Goal: Task Accomplishment & Management: Use online tool/utility

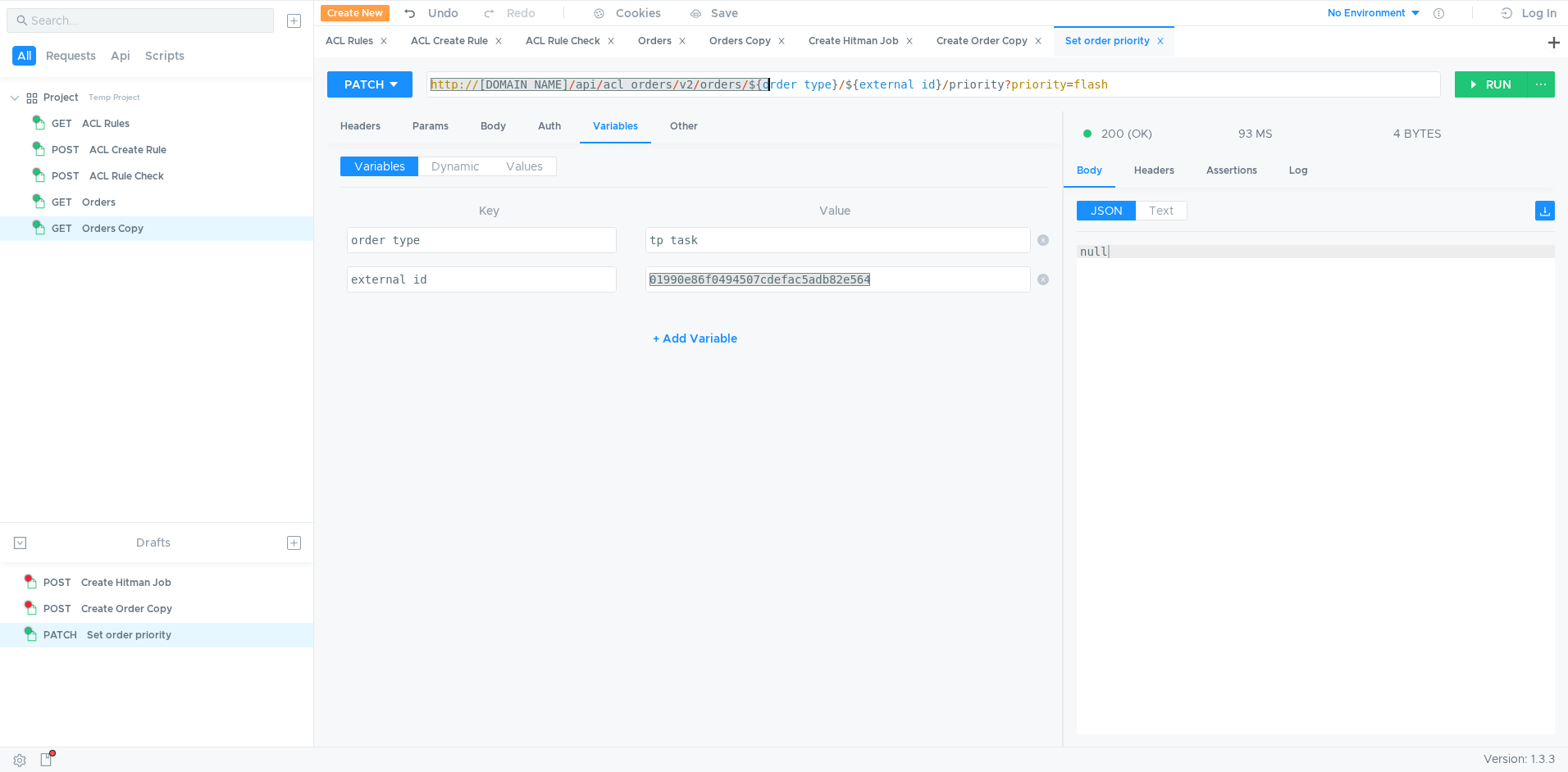
scroll to position [0, 49]
click at [884, 46] on div "Create Hitman Job" at bounding box center [860, 42] width 105 height 17
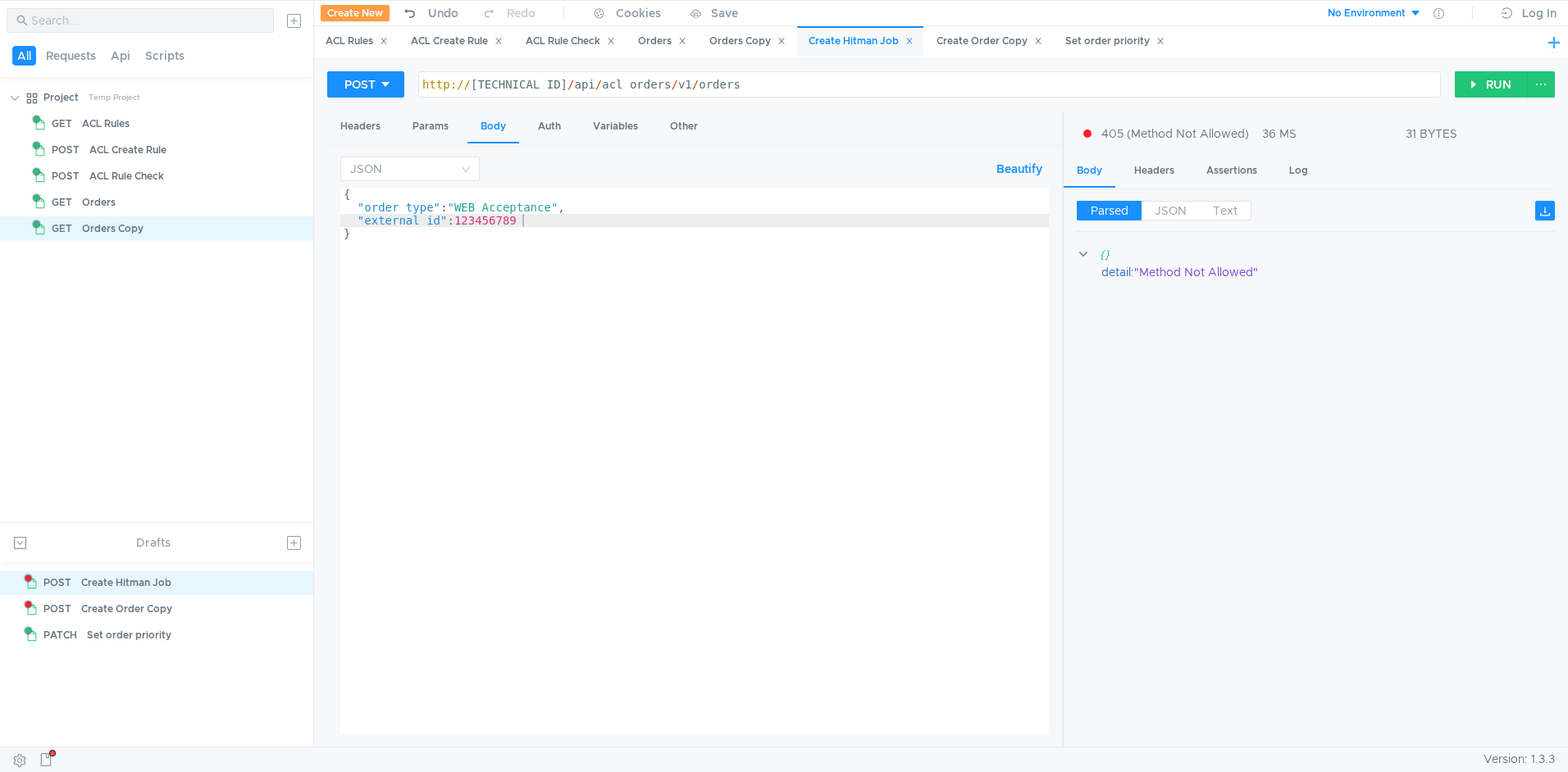
click at [1562, 50] on button at bounding box center [1553, 42] width 19 height 19
click at [1558, 46] on button at bounding box center [1553, 42] width 19 height 19
click at [1554, 39] on button at bounding box center [1553, 42] width 19 height 19
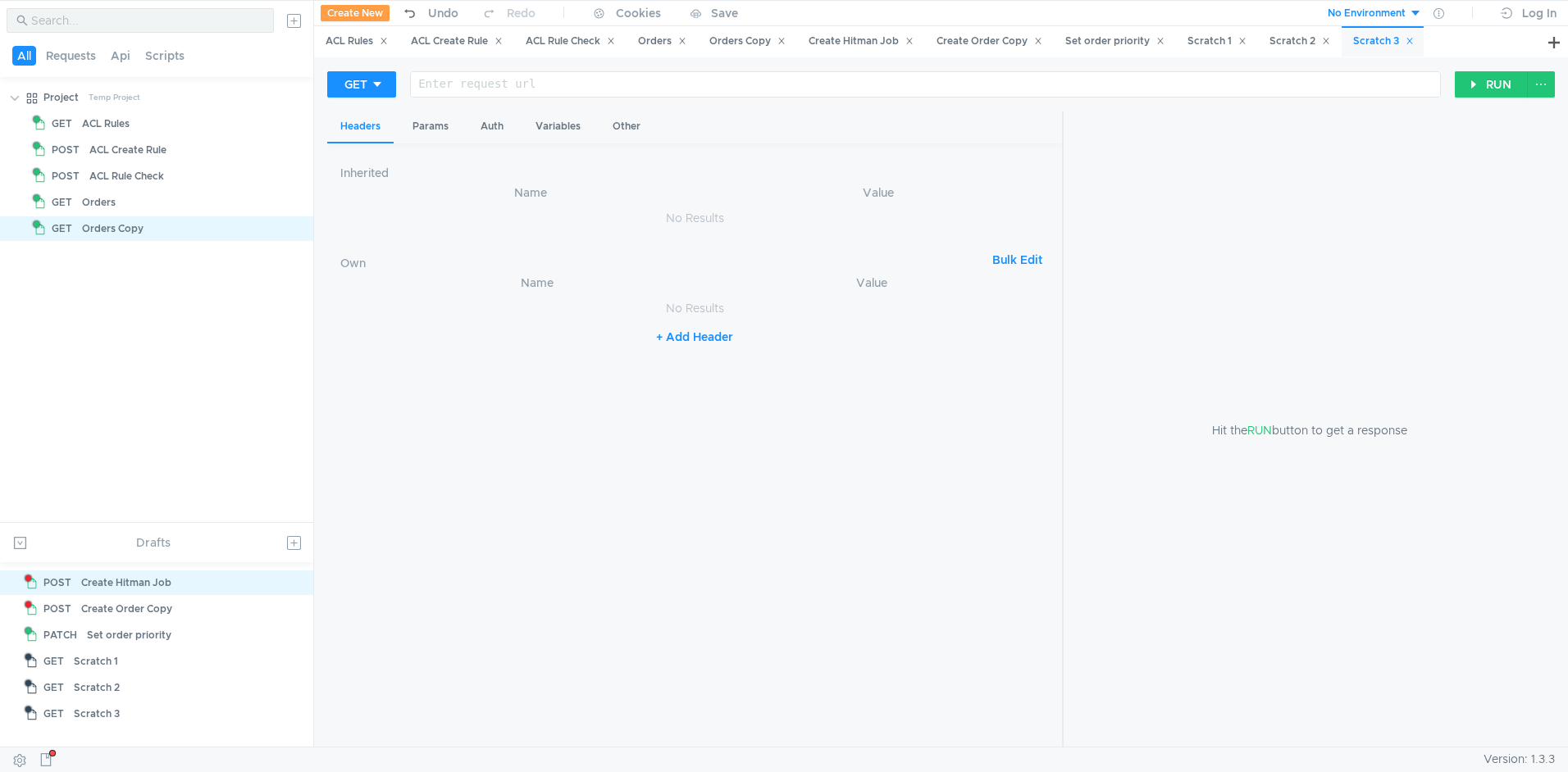
click at [1413, 41] on icon at bounding box center [1409, 41] width 8 height 8
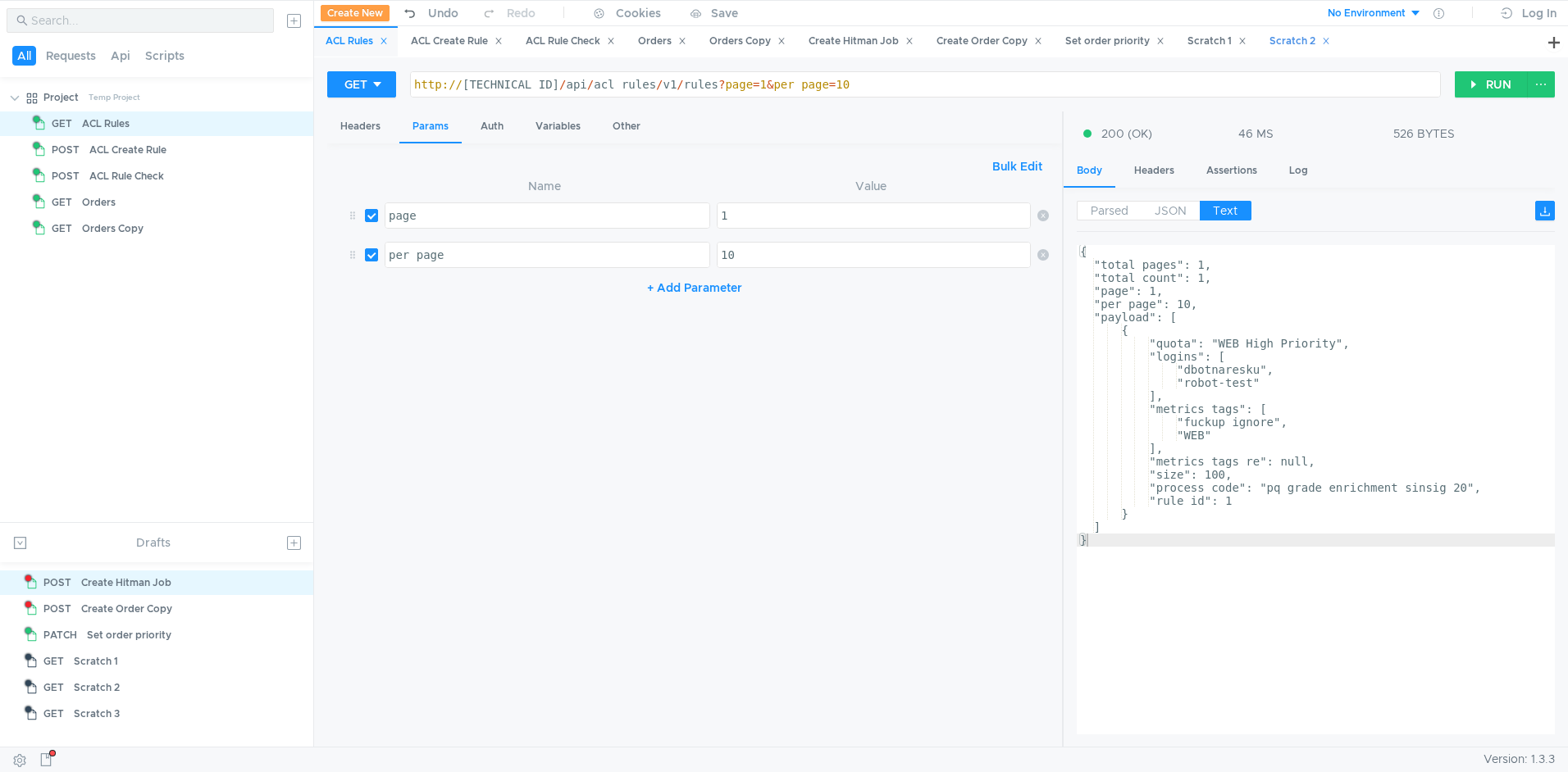
click at [1330, 40] on icon at bounding box center [1325, 41] width 8 height 8
click at [1238, 42] on div "Scratch 1" at bounding box center [1216, 42] width 59 height 17
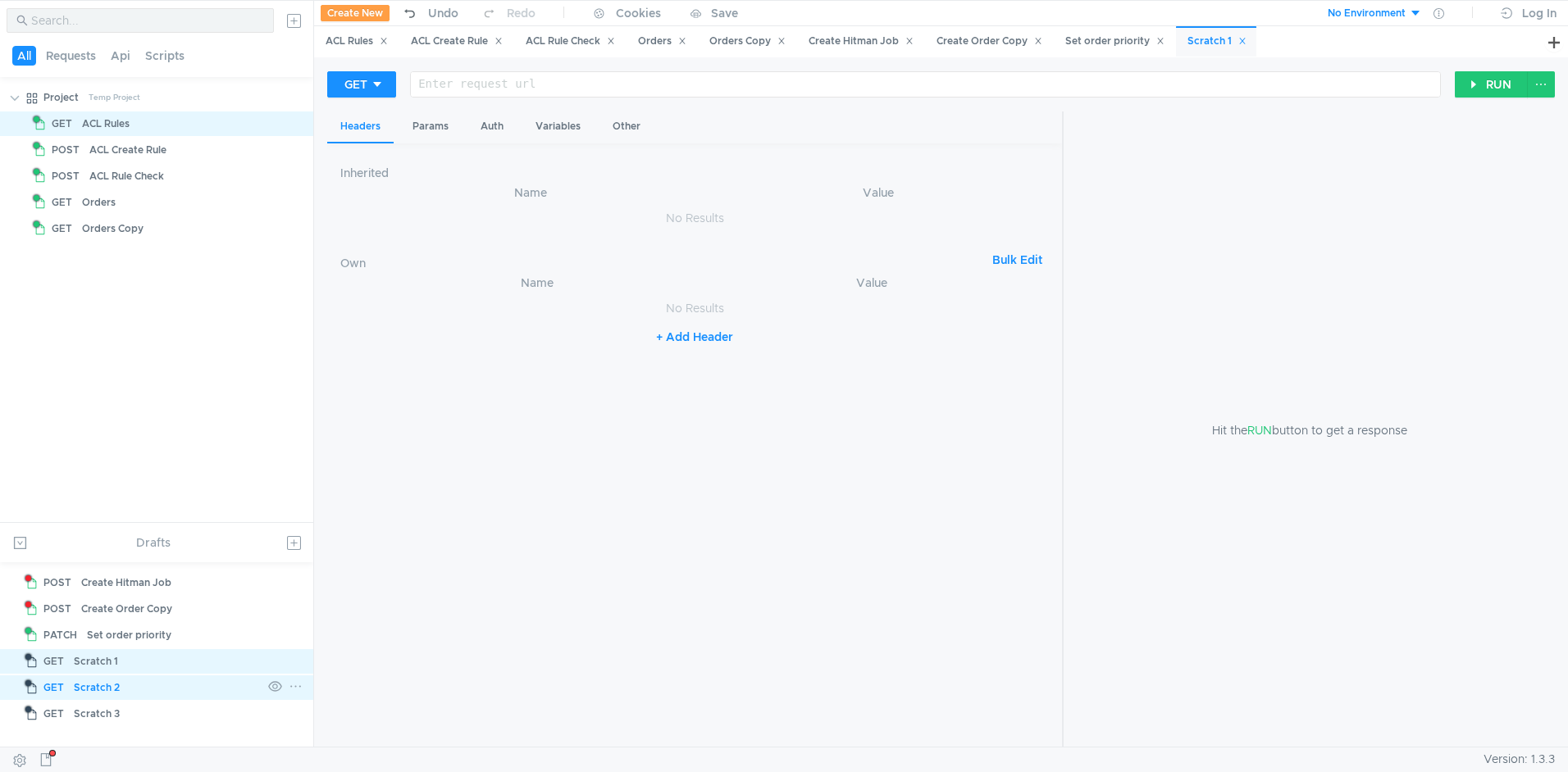
click at [295, 686] on icon at bounding box center [295, 687] width 11 height 2
click at [352, 644] on app-tour-anchor "Disable" at bounding box center [337, 641] width 41 height 19
click at [298, 684] on icon at bounding box center [296, 686] width 14 height 14
click at [392, 597] on app-tour-anchor "Remove node" at bounding box center [354, 591] width 76 height 19
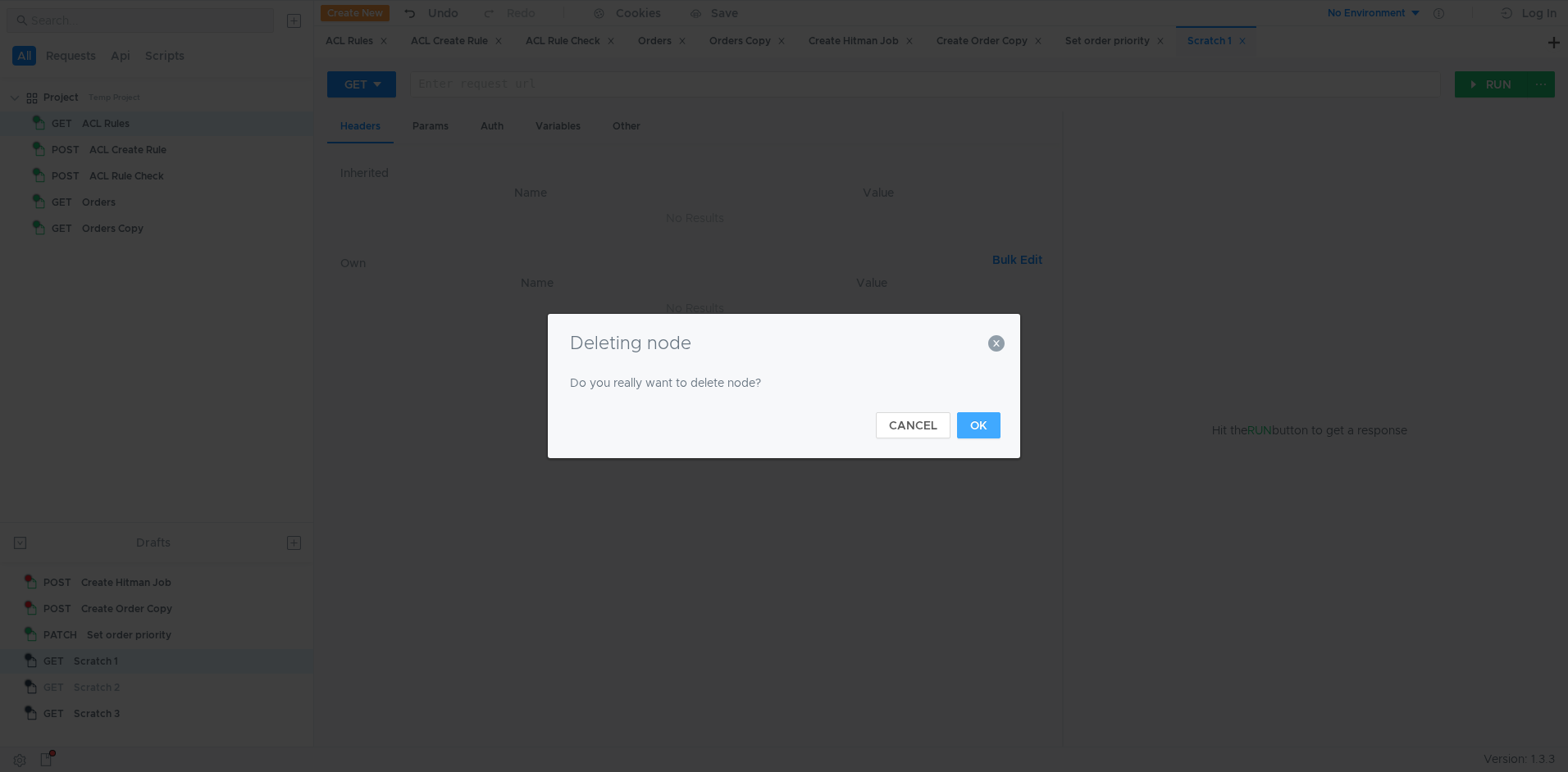
click at [975, 424] on button "OK" at bounding box center [978, 425] width 44 height 26
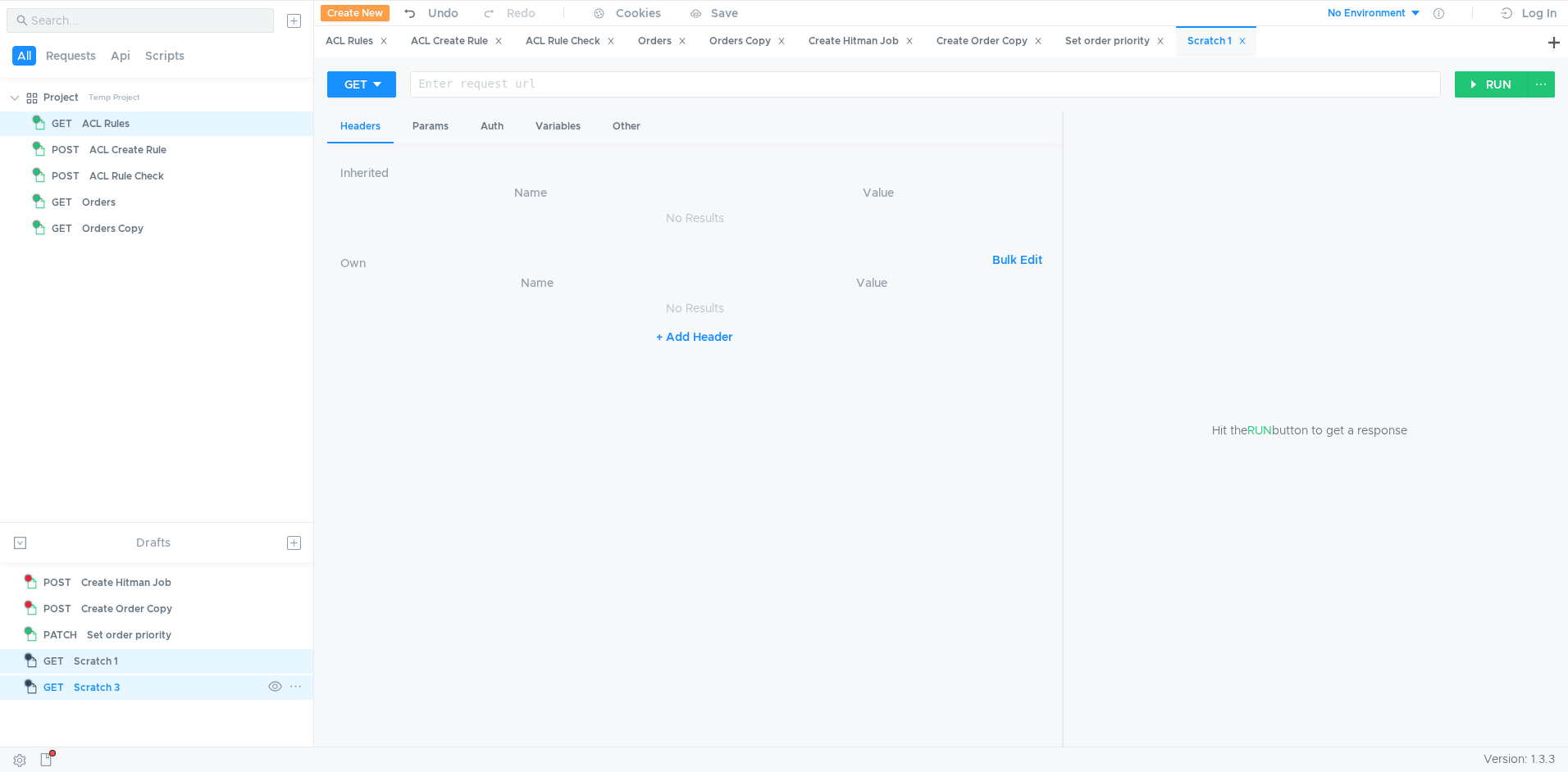
click at [297, 686] on icon at bounding box center [296, 686] width 14 height 14
click at [385, 588] on app-tour-anchor "Remove node" at bounding box center [355, 591] width 76 height 19
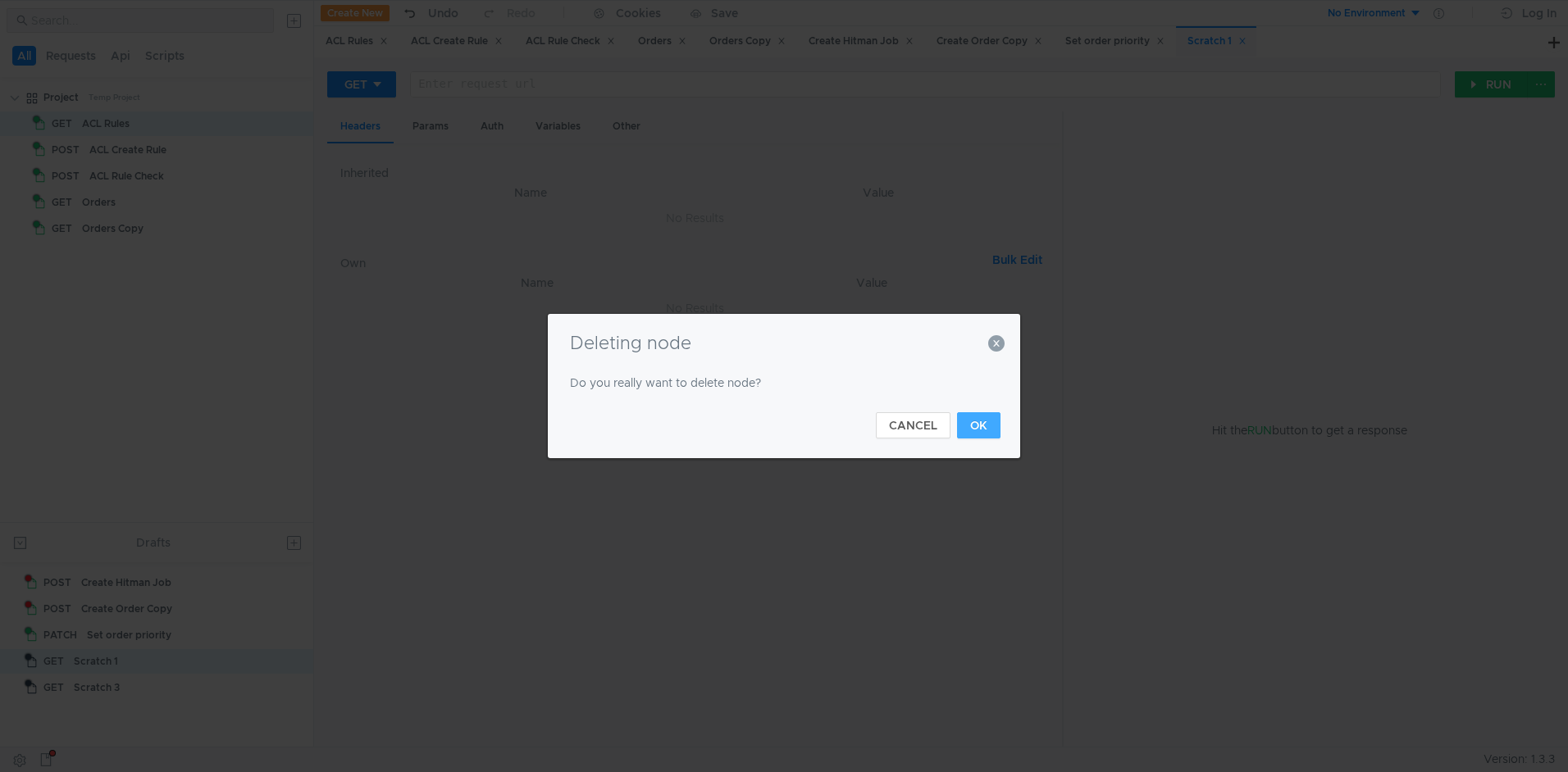
click at [984, 418] on button "OK" at bounding box center [978, 425] width 44 height 26
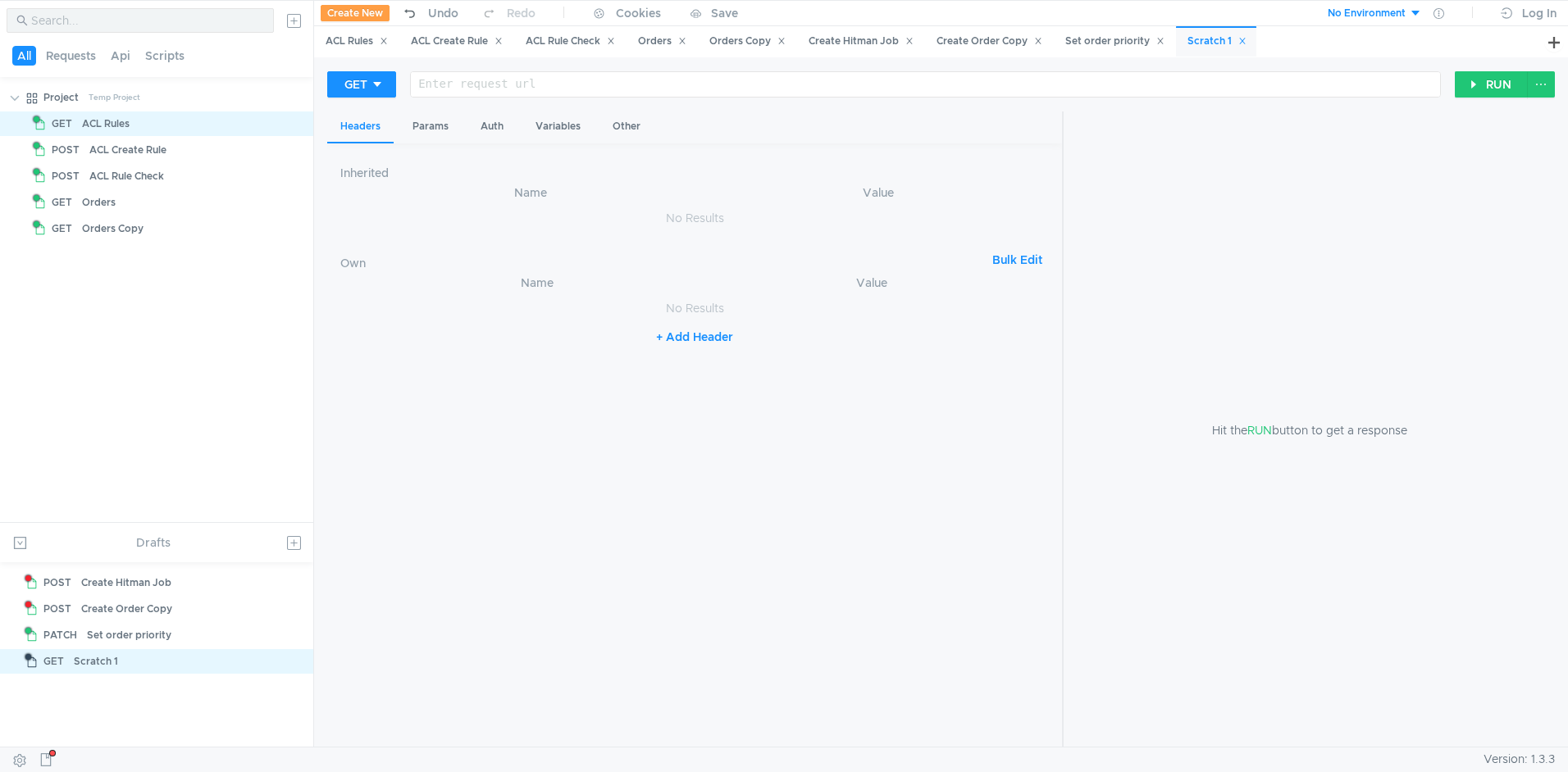
click at [399, 89] on div "GET Enter request url ההההההההההההההההההההההההההההההההההההההההההההההההההההההההה…" at bounding box center [890, 84] width 1127 height 28
click at [362, 86] on div "GET" at bounding box center [356, 84] width 23 height 18
click at [366, 139] on li "POST" at bounding box center [363, 145] width 72 height 26
click at [485, 85] on div at bounding box center [929, 98] width 1021 height 40
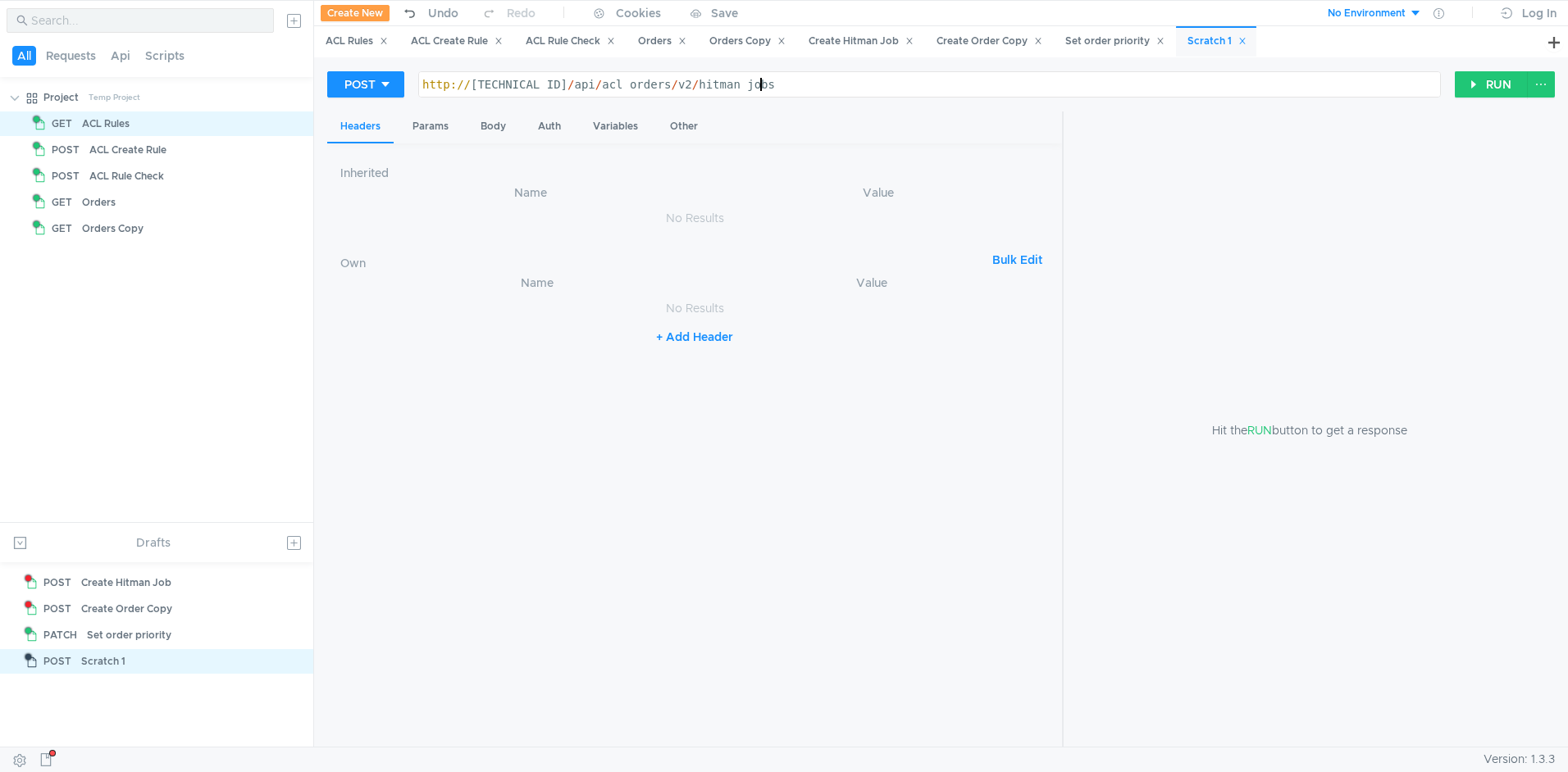
type textarea "[URL][TECHNICAL_ID]"
click at [430, 129] on div "Params" at bounding box center [430, 126] width 62 height 30
click at [696, 245] on button "+ Add Parameter" at bounding box center [695, 240] width 108 height 19
click at [450, 216] on div at bounding box center [547, 228] width 324 height 40
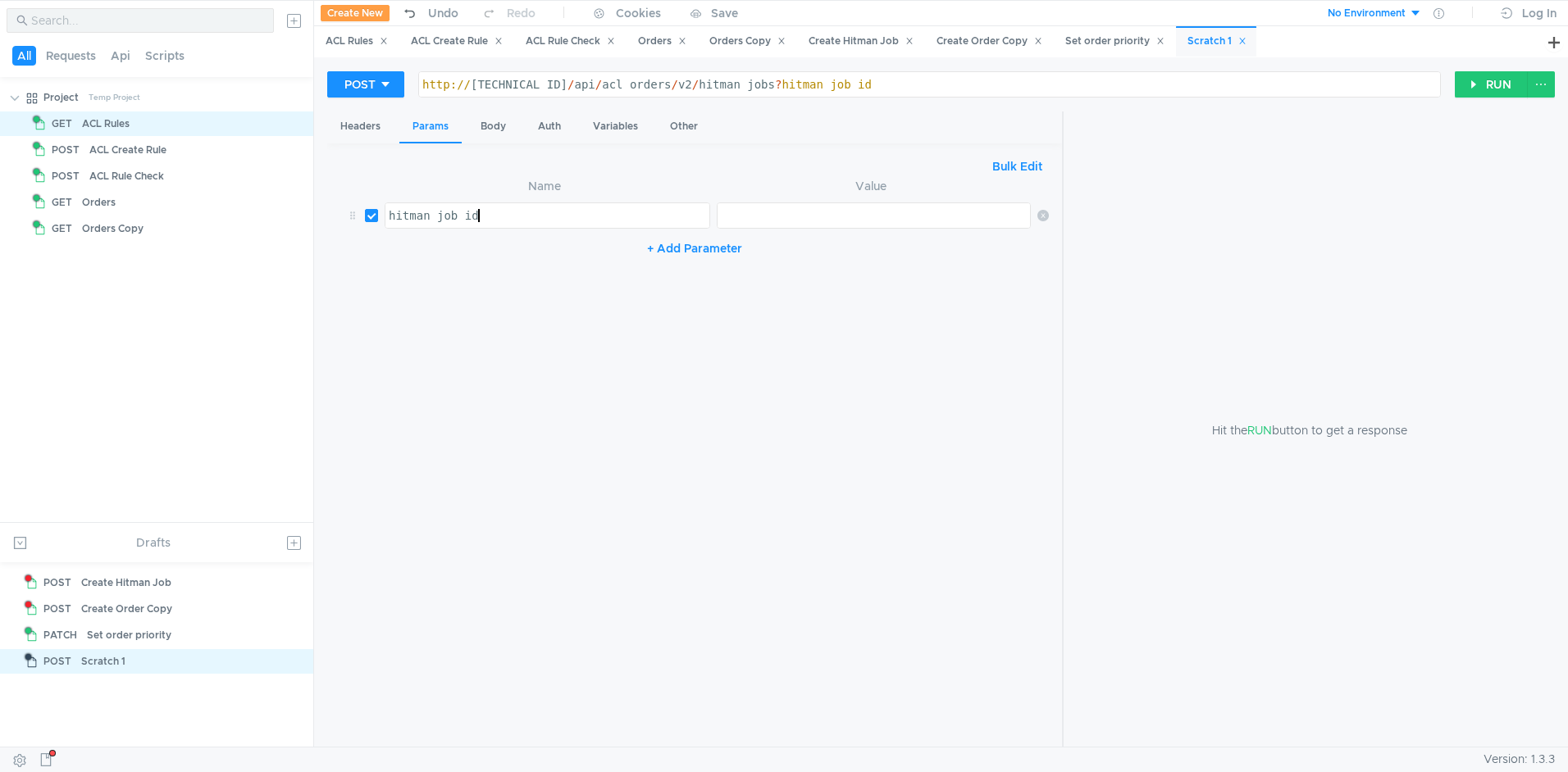
scroll to position [0, 6]
type textarea "hitman_job_id"
click at [741, 254] on button "+ Add Parameter" at bounding box center [695, 248] width 108 height 19
click at [530, 248] on div at bounding box center [547, 268] width 324 height 40
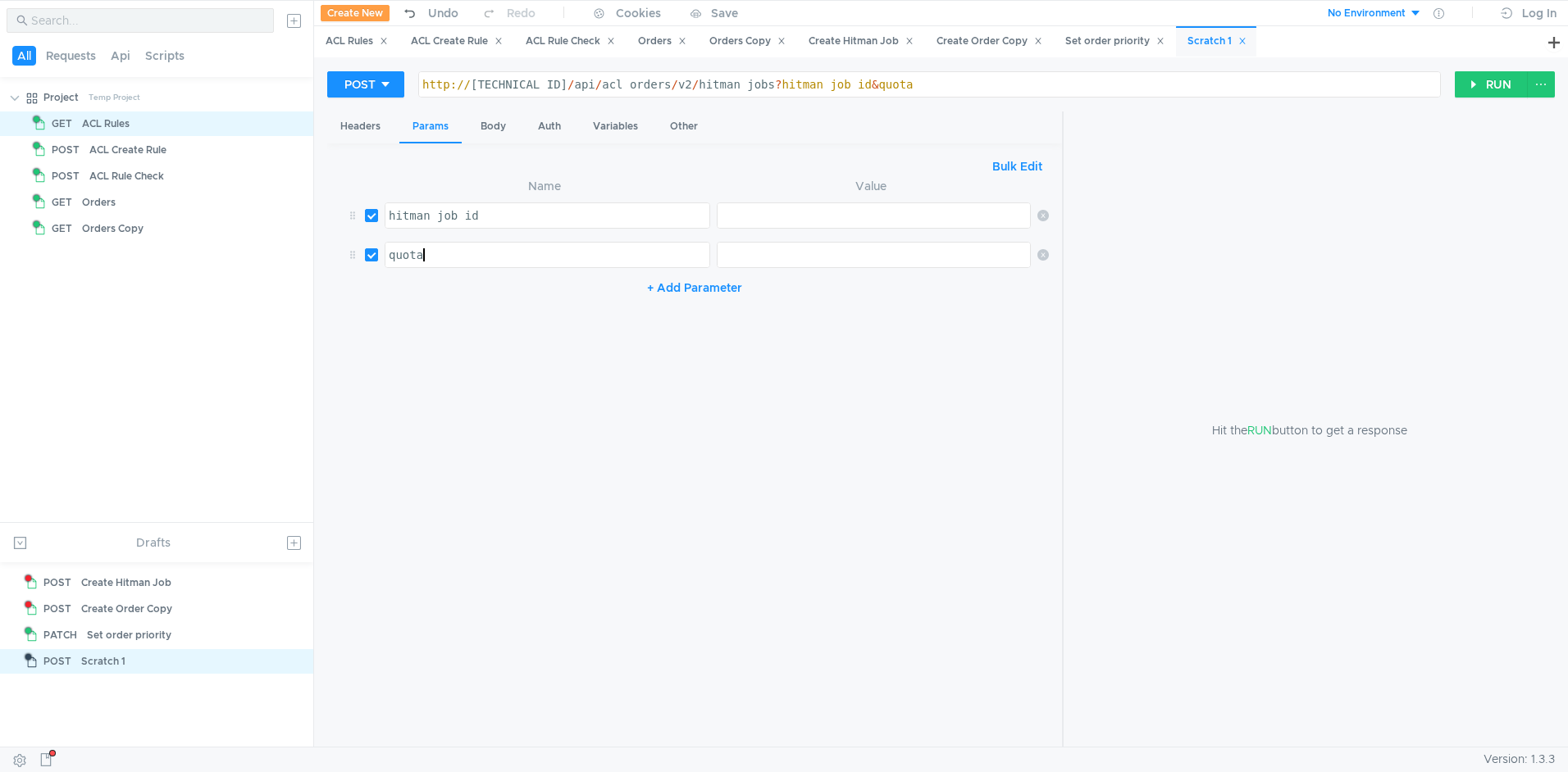
type textarea "quota"
click at [767, 259] on div at bounding box center [875, 268] width 316 height 40
type textarea "WEB High Priority"
click at [775, 216] on div at bounding box center [875, 228] width 316 height 40
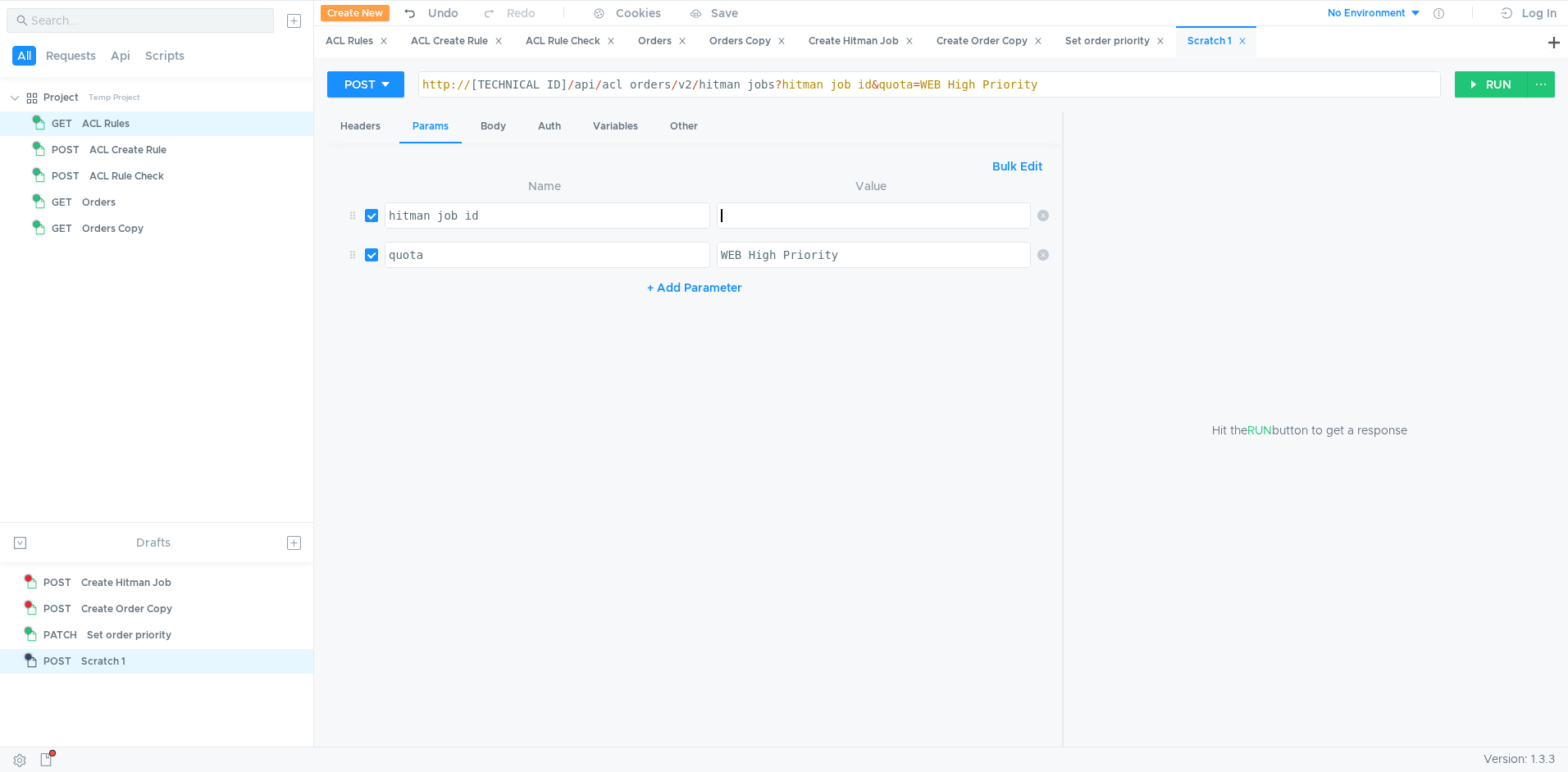
click at [808, 218] on div at bounding box center [875, 228] width 316 height 40
paste textarea "1525902510"
type textarea "1525902510"
click at [1498, 76] on button "RUN" at bounding box center [1491, 84] width 73 height 26
drag, startPoint x: 473, startPoint y: 88, endPoint x: 522, endPoint y: 87, distance: 49.0
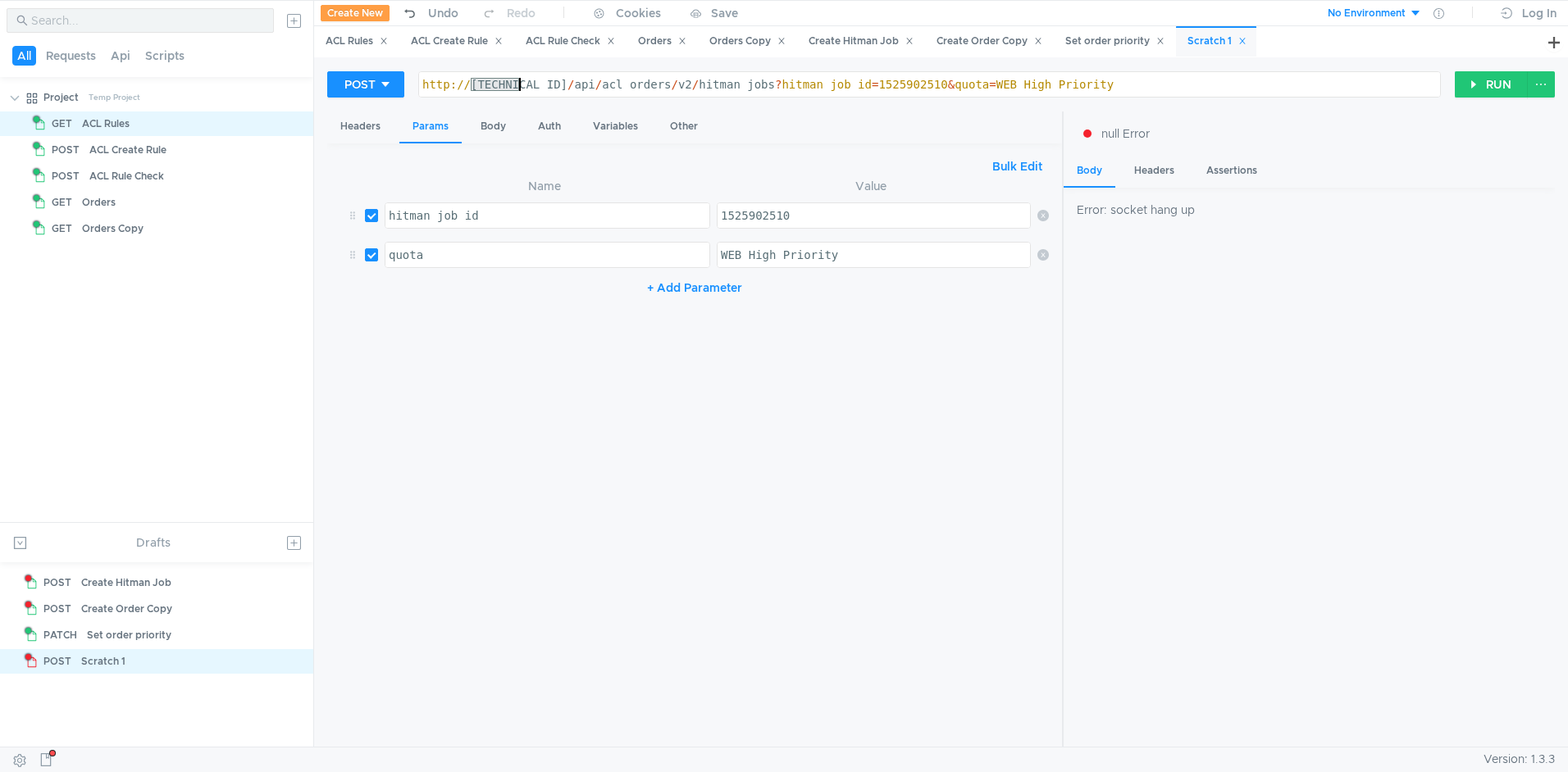
click at [522, 87] on div "http:// [TECHNICAL_ID] / api / acl_orders / v2 / hitman_jobs ? hitman_job_id = …" at bounding box center [929, 98] width 1021 height 40
click at [1472, 88] on button "RUN" at bounding box center [1491, 84] width 73 height 26
click at [554, 84] on div "http:// localhost:3008 / api / acl_orders / v2 / hitman_jobs ? hitman_job_id = …" at bounding box center [929, 98] width 1021 height 40
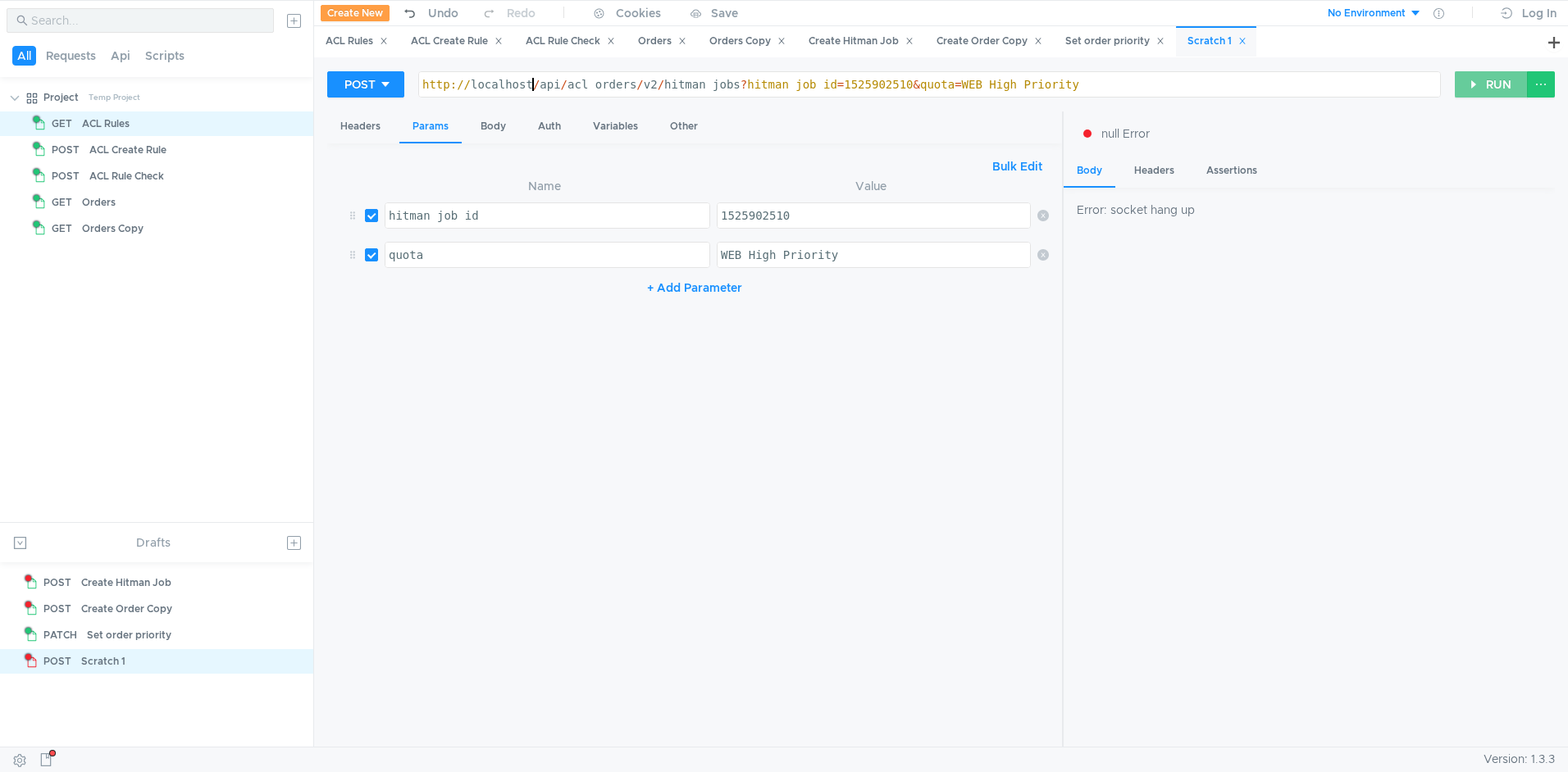
click at [1495, 88] on button "RUN" at bounding box center [1491, 84] width 73 height 26
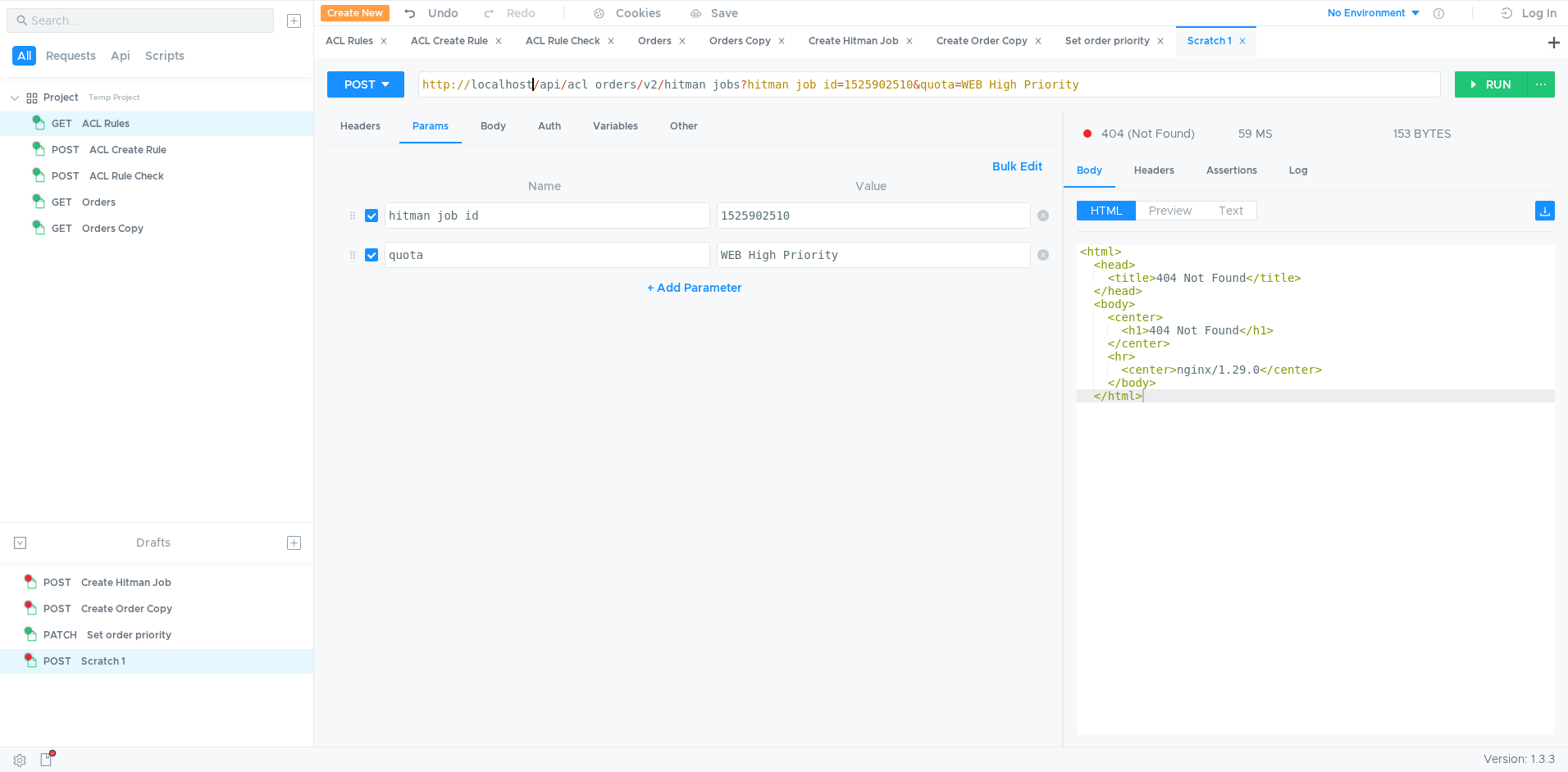
click at [533, 84] on div "http:// localhost / api / acl_orders / v2 / hitman_jobs ? hitman_job_id = 15259…" at bounding box center [929, 98] width 1021 height 40
click at [1495, 91] on button "RUN" at bounding box center [1491, 84] width 73 height 26
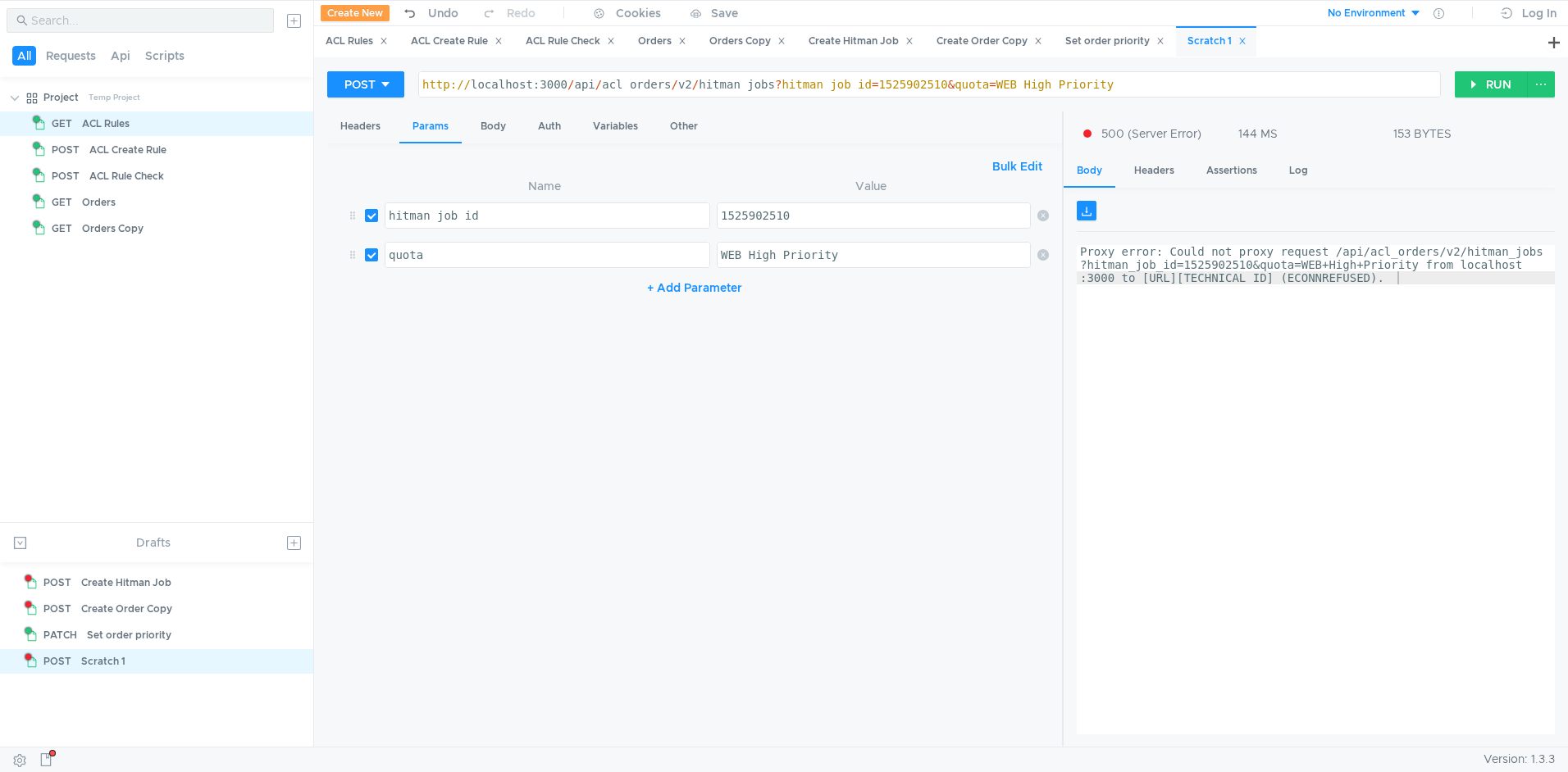
click at [551, 84] on div "http:// localhost:3000 / api / acl_orders / v2 / hitman_jobs ? hitman_job_id = …" at bounding box center [929, 98] width 1021 height 40
type textarea "[URL] High Priority"
click at [1484, 89] on button "RUN" at bounding box center [1491, 84] width 73 height 26
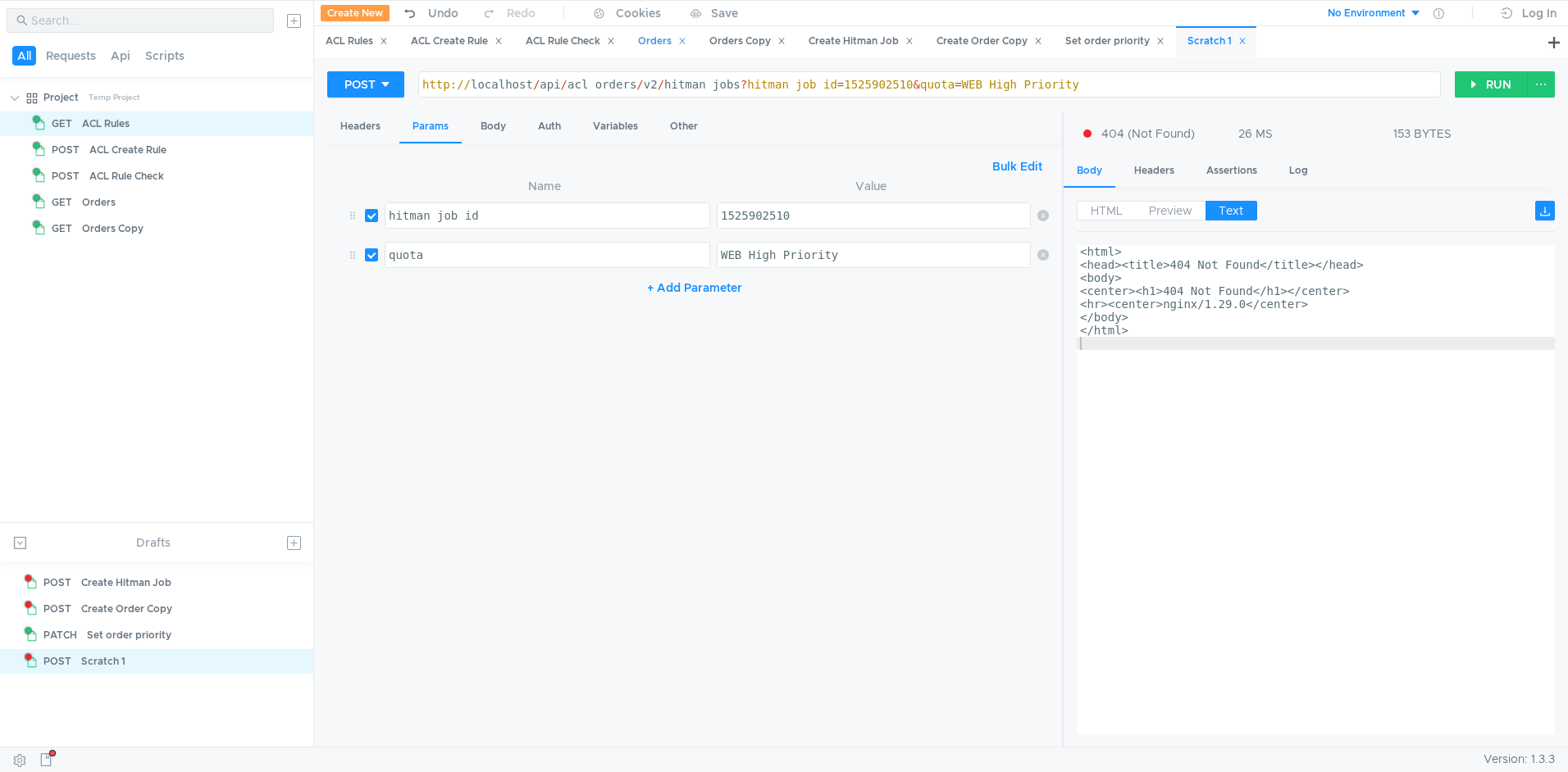
click at [673, 45] on div "Orders" at bounding box center [662, 42] width 48 height 17
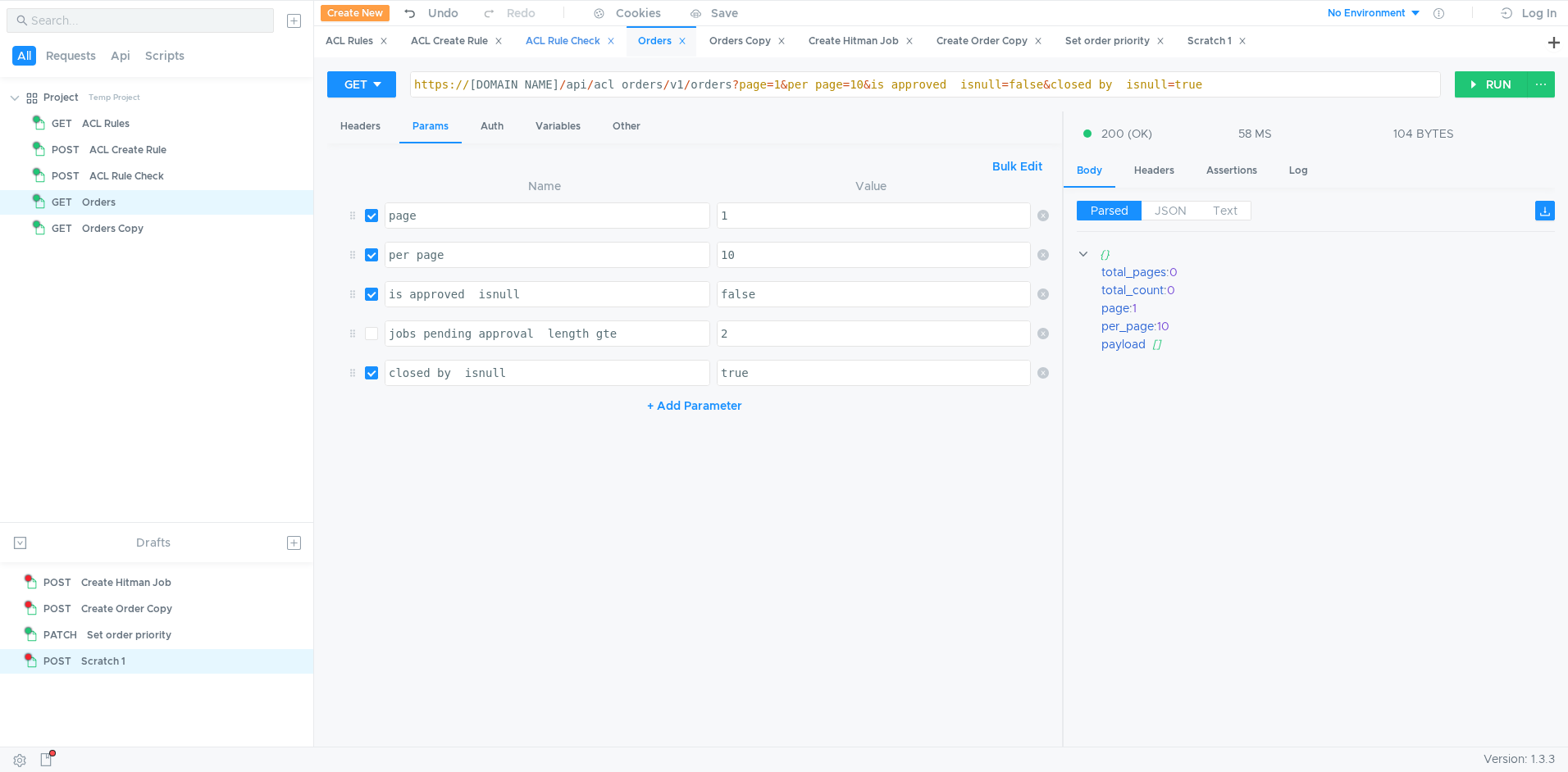
click at [586, 46] on div "ACL Rule Check" at bounding box center [570, 42] width 89 height 17
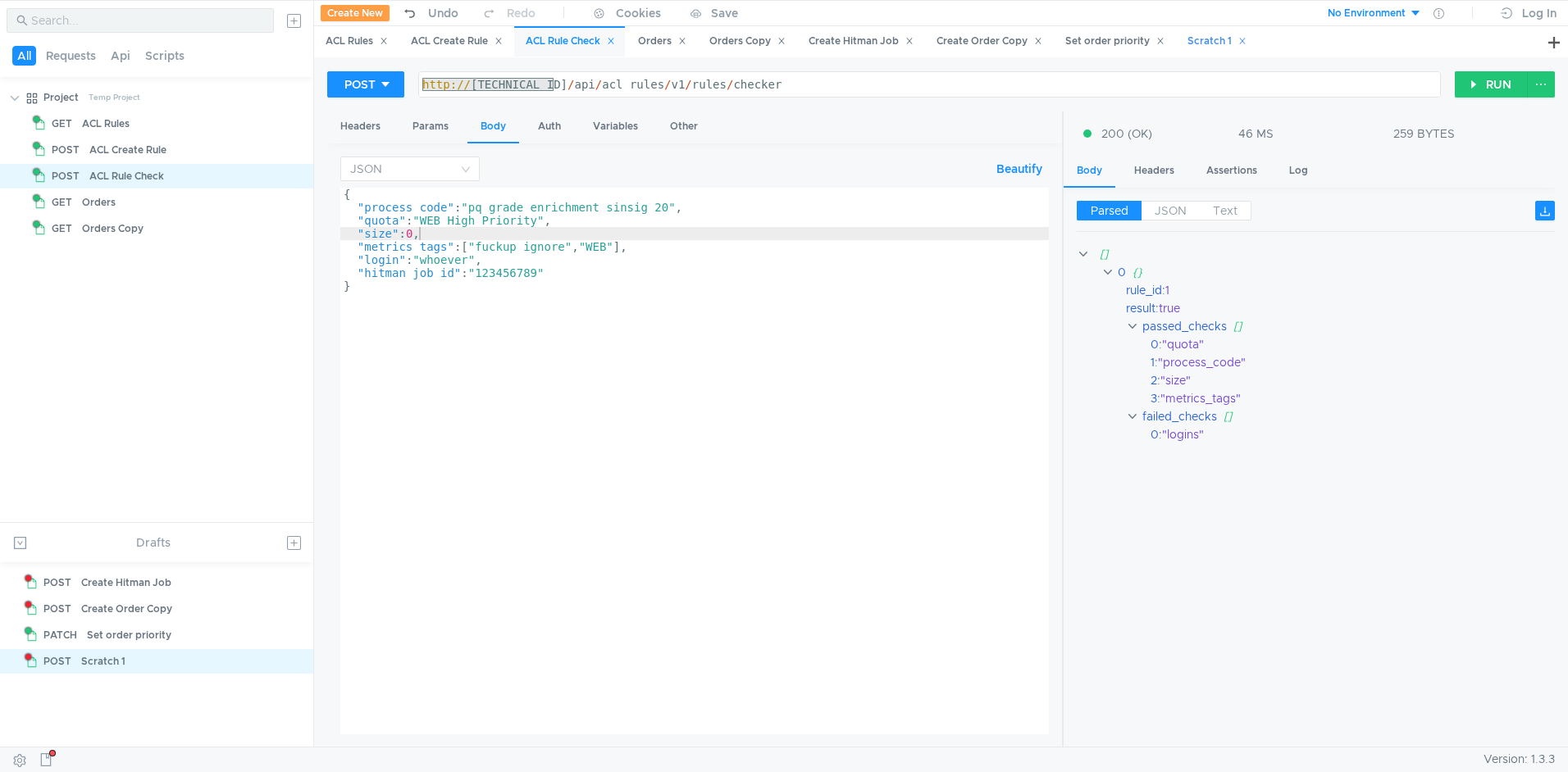
click at [1211, 47] on div "Scratch 1" at bounding box center [1216, 42] width 59 height 17
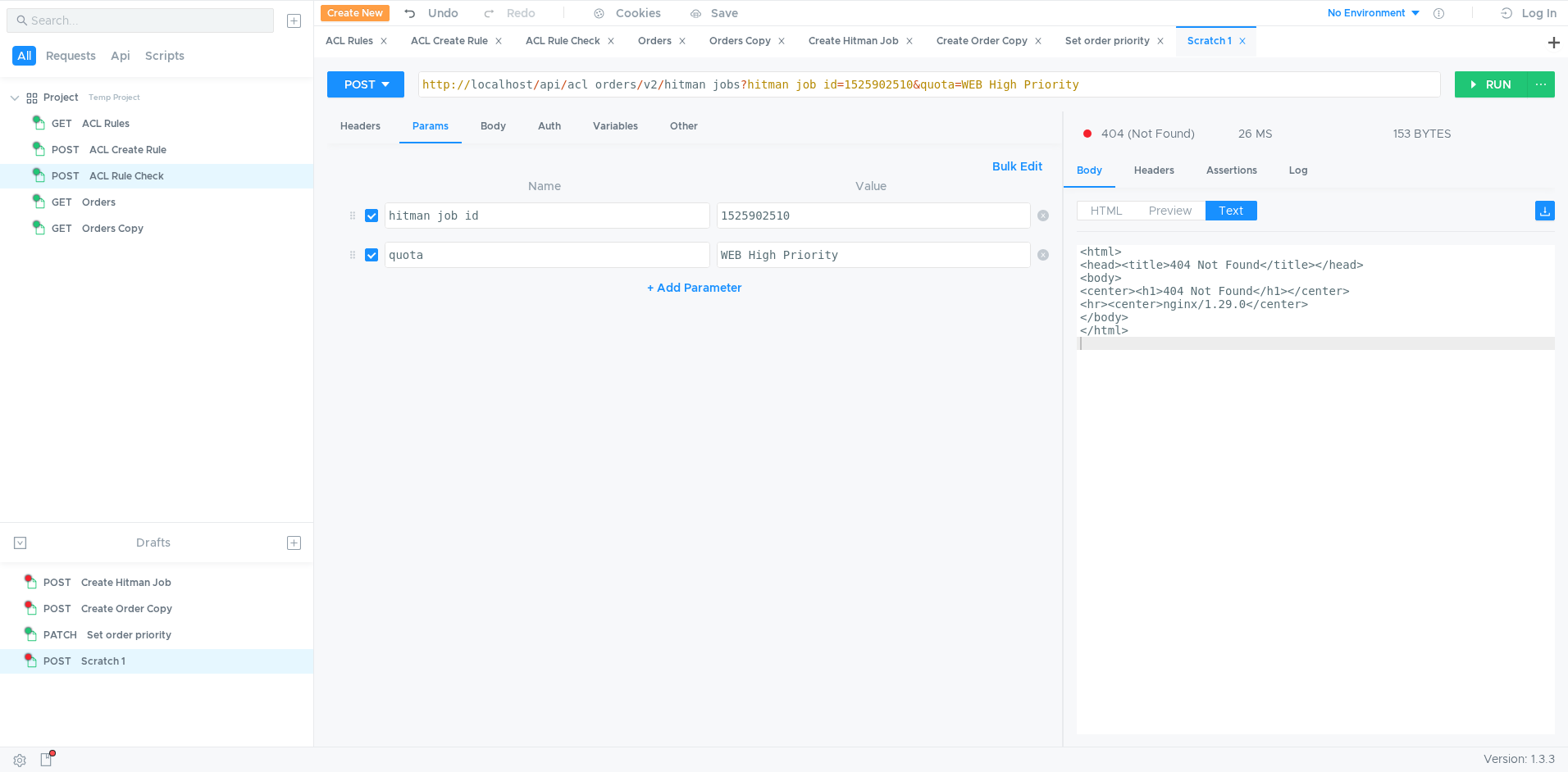
click at [534, 87] on div "http:// localhost / api / acl_orders / v2 / hitman_jobs ? hitman_job_id = 15259…" at bounding box center [929, 98] width 1021 height 40
click at [1495, 91] on button "RUN" at bounding box center [1491, 84] width 73 height 26
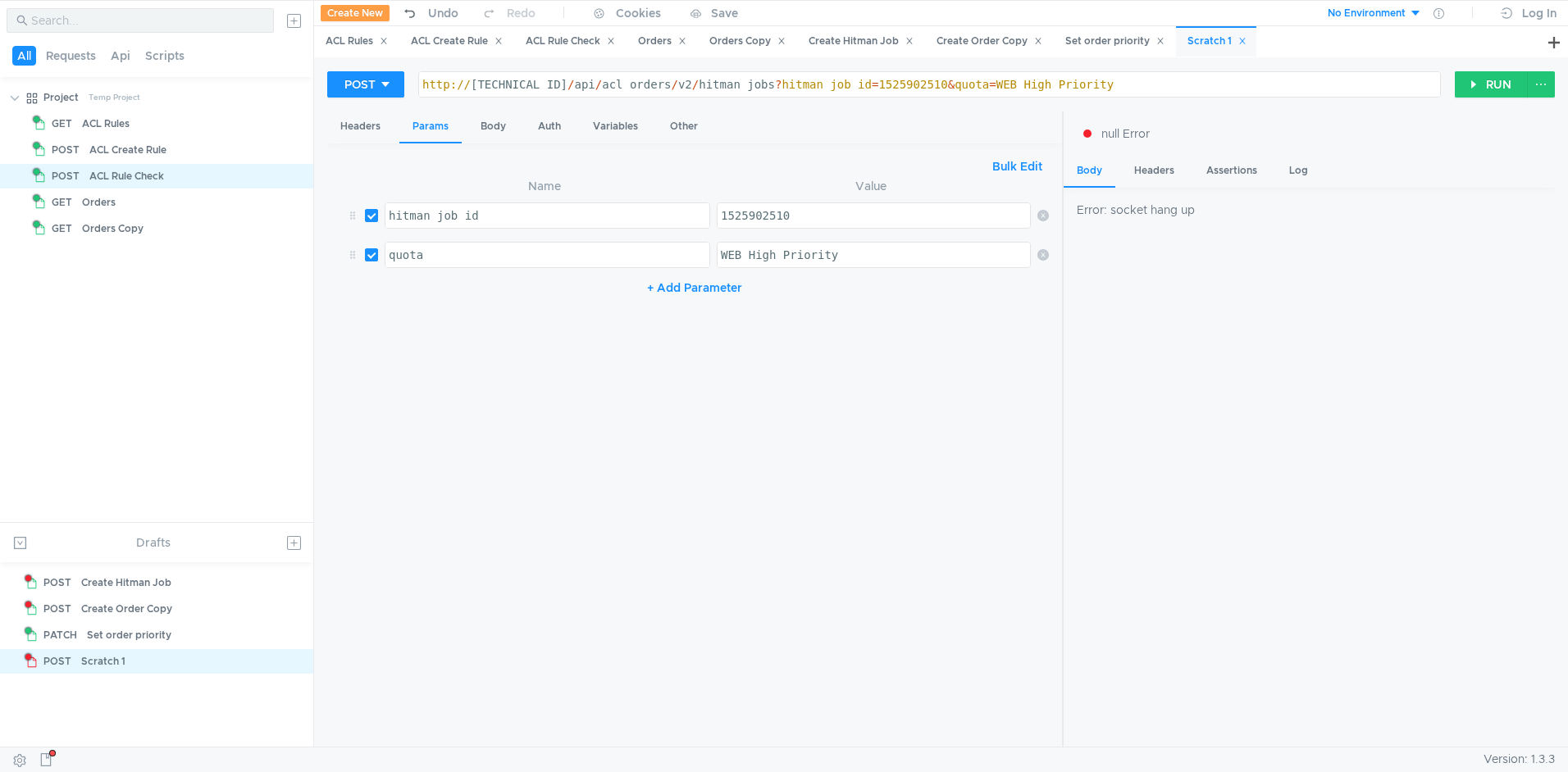
click at [677, 86] on div "http:// [TECHNICAL_ID] / api / acl_orders / v2 / hitman_jobs ? hitman_job_id = …" at bounding box center [929, 98] width 1021 height 40
type textarea "[URL][TECHNICAL_ID] High Priority"
click at [746, 46] on div "Orders Copy" at bounding box center [747, 42] width 76 height 17
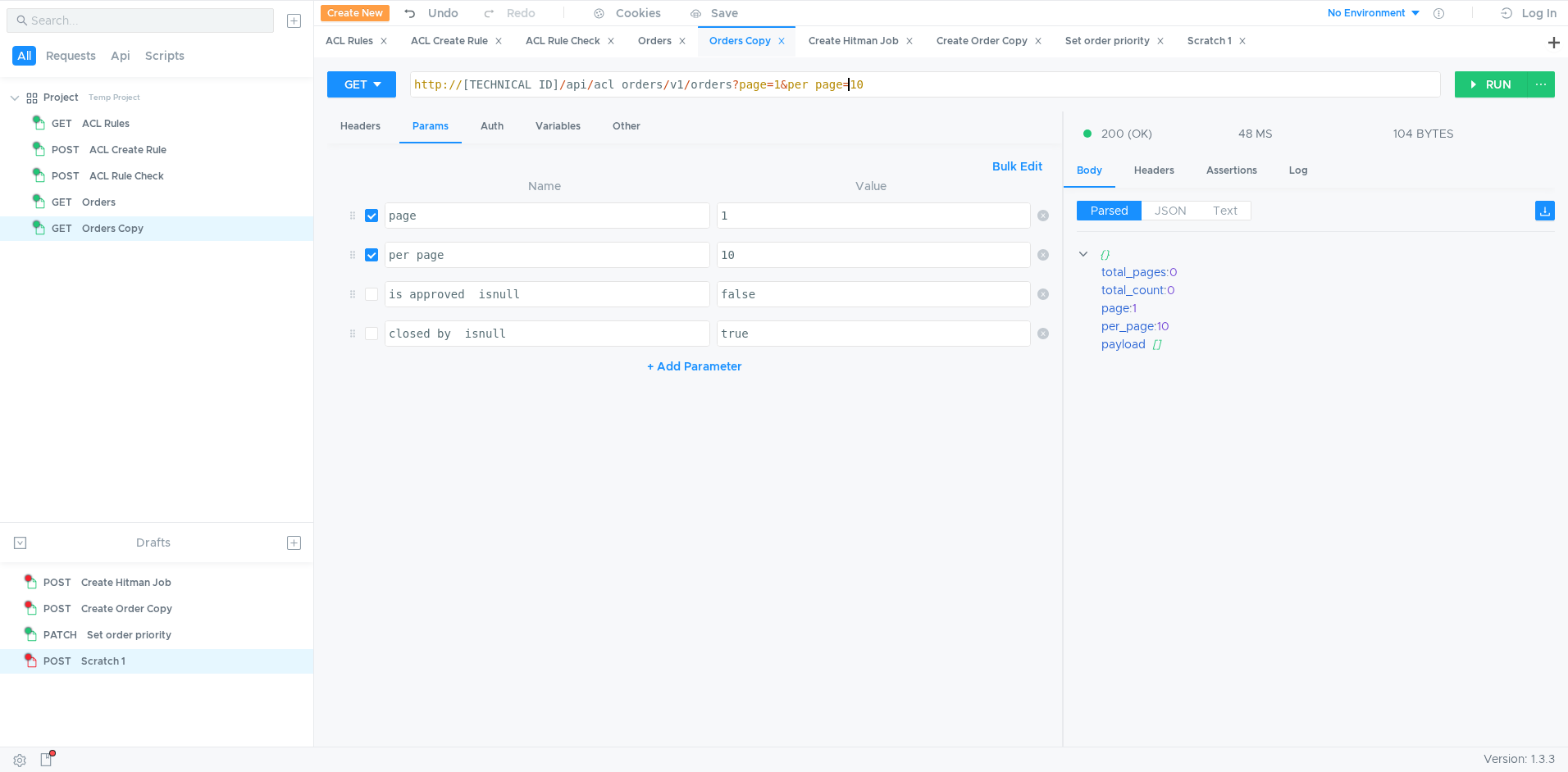
click at [884, 84] on div "http:// [TECHNICAL_ID] / api / acl_orders / v1 / orders ? page = 1 & per_page =…" at bounding box center [925, 98] width 1030 height 40
click at [1490, 88] on button "RUN" at bounding box center [1491, 84] width 73 height 26
click at [357, 132] on div "Headers" at bounding box center [360, 126] width 67 height 30
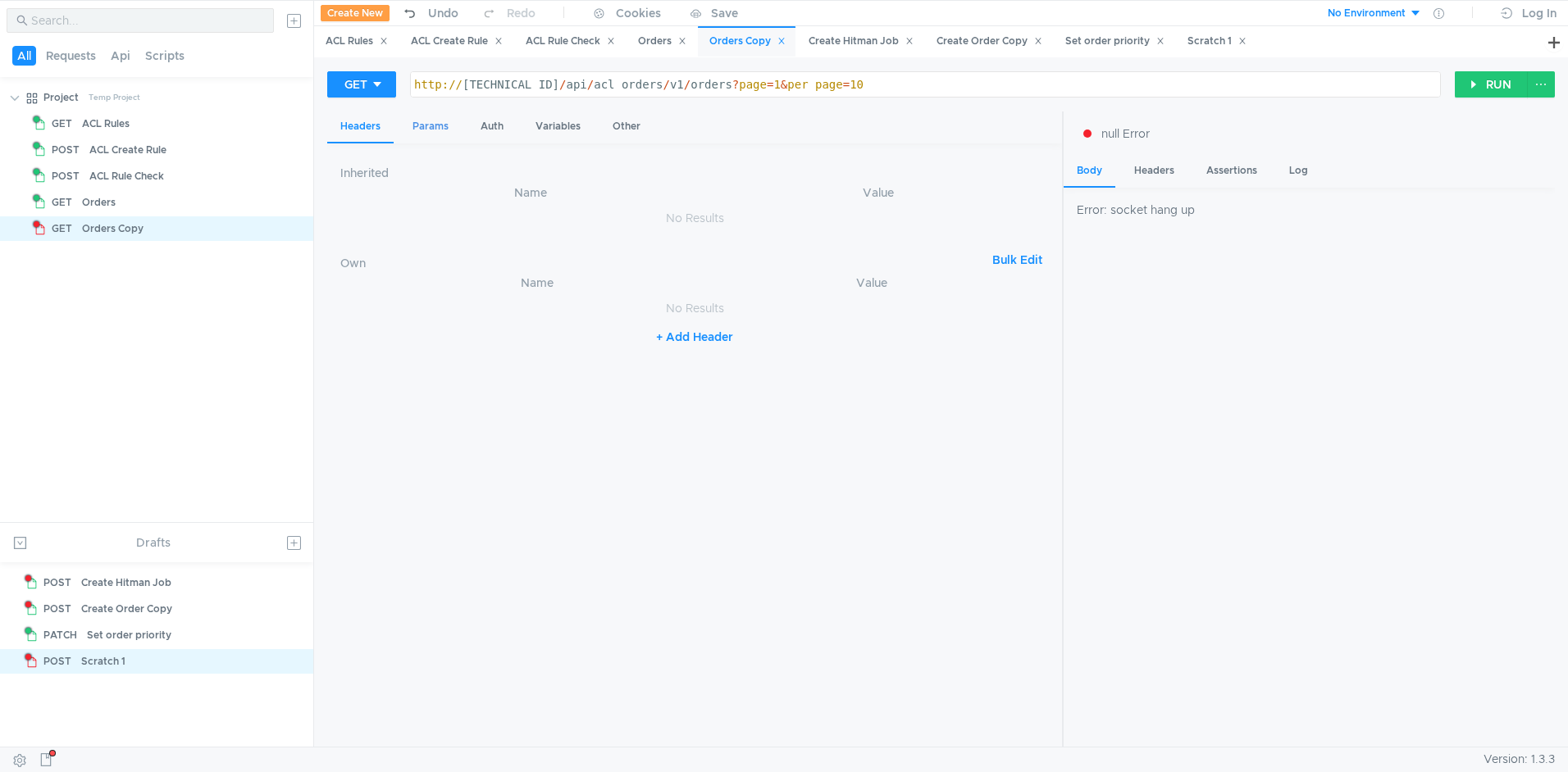
click at [423, 130] on div "Params" at bounding box center [430, 126] width 62 height 30
click at [1202, 47] on div "Scratch 1" at bounding box center [1215, 41] width 80 height 30
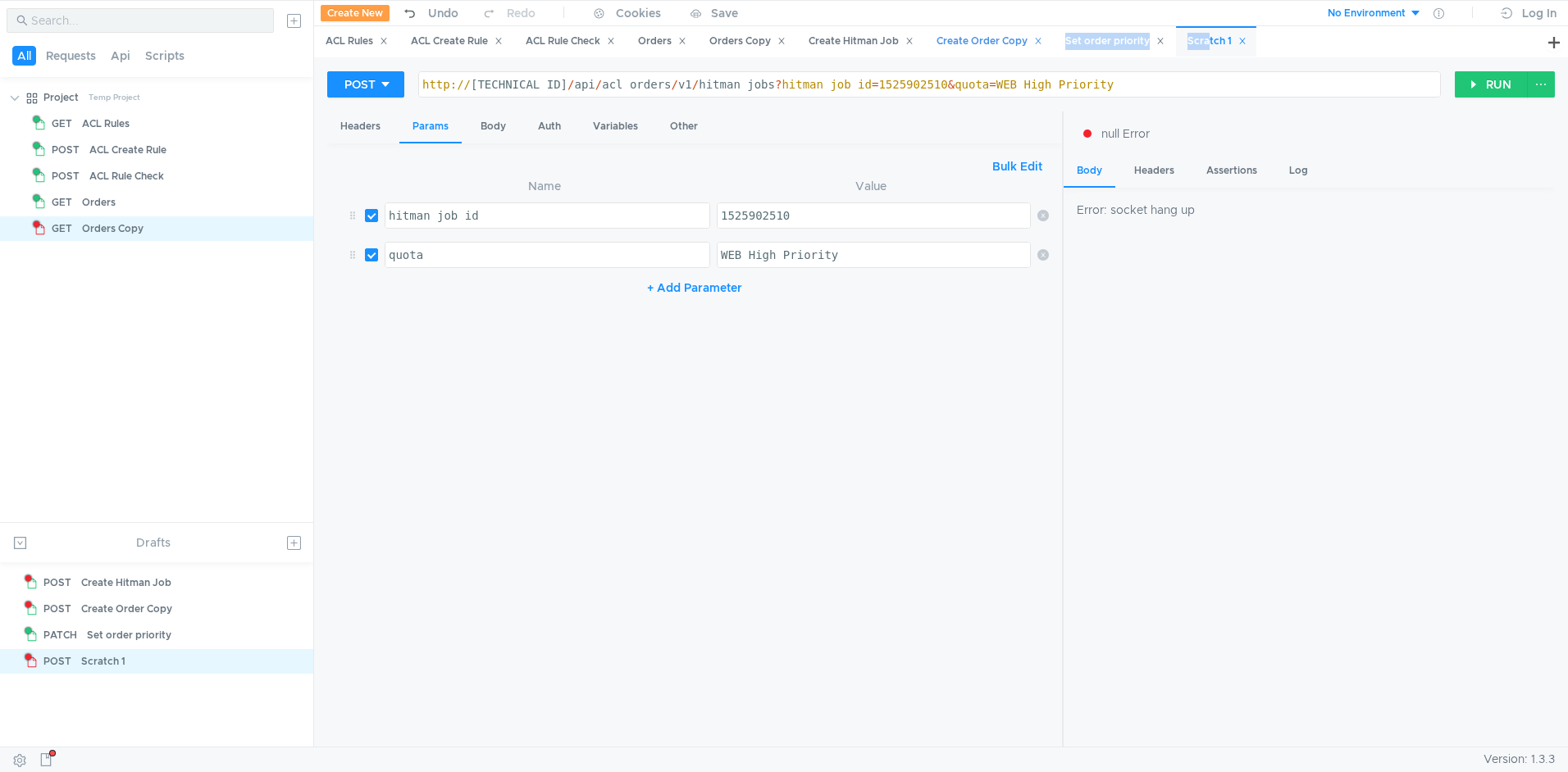
drag, startPoint x: 1225, startPoint y: 42, endPoint x: 1068, endPoint y: 46, distance: 157.1
click at [1068, 46] on div "ACL Rules ACL Create Rule ACL Rule Check Orders Orders Copy Create Hitman Job C…" at bounding box center [786, 42] width 944 height 31
click at [1206, 49] on div "Scratch 1" at bounding box center [1215, 42] width 80 height 31
drag, startPoint x: 1234, startPoint y: 41, endPoint x: 1222, endPoint y: 42, distance: 12.0
click at [1222, 42] on div "Scratch 1" at bounding box center [1216, 42] width 59 height 17
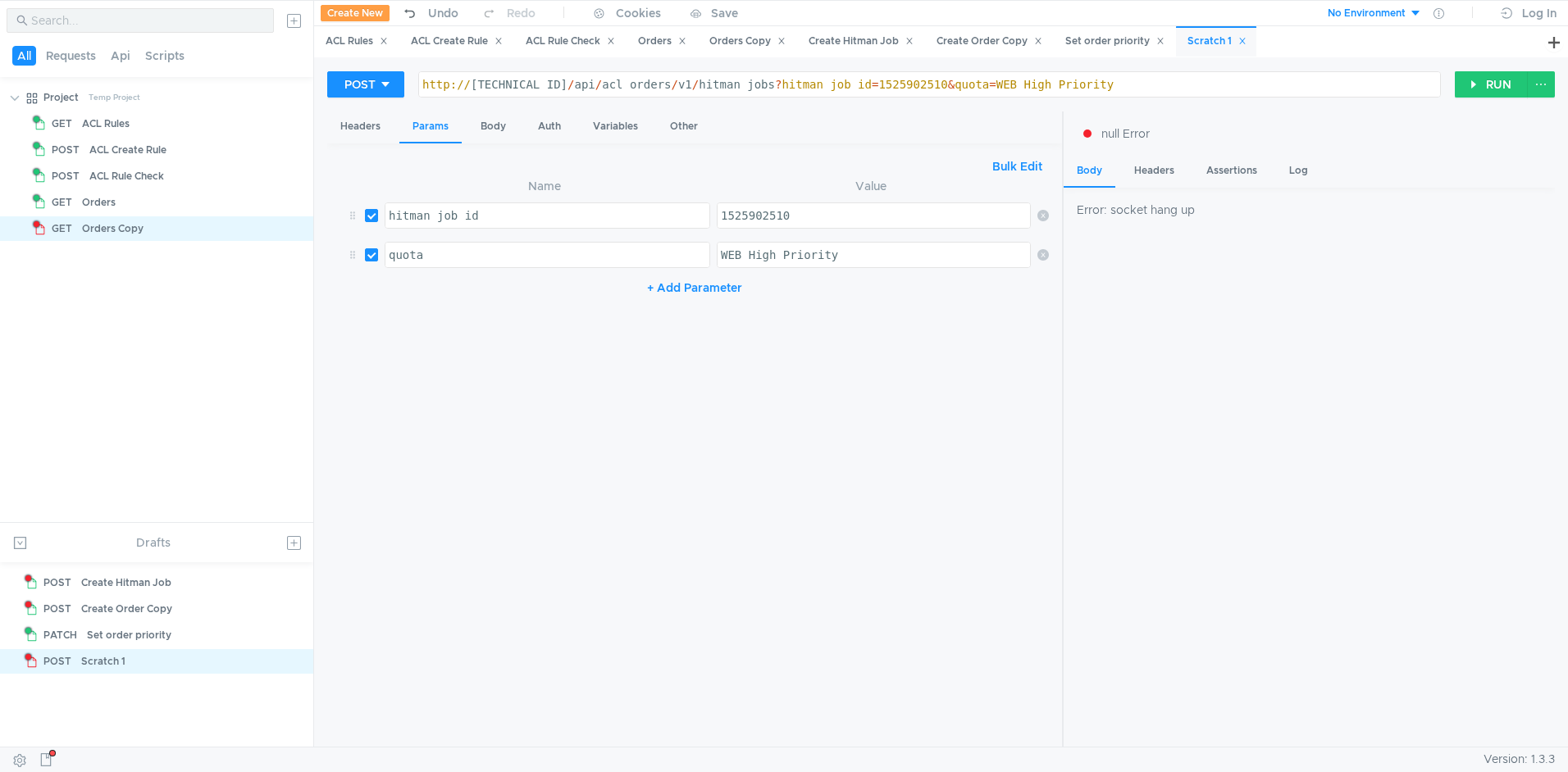
click at [1233, 42] on div "Scratch 1" at bounding box center [1216, 42] width 59 height 17
click at [1211, 65] on div "POST [URL][TECHNICAL_ID] High Priority http:// [TECHNICAL_ID] / api / acl_order…" at bounding box center [941, 401] width 1254 height 689
drag, startPoint x: 554, startPoint y: 84, endPoint x: 473, endPoint y: 84, distance: 81.0
click at [473, 84] on div "http:// [TECHNICAL_ID] / api / acl_orders / v1 / hitman_jobs ? hitman_job_id = …" at bounding box center [929, 98] width 1021 height 40
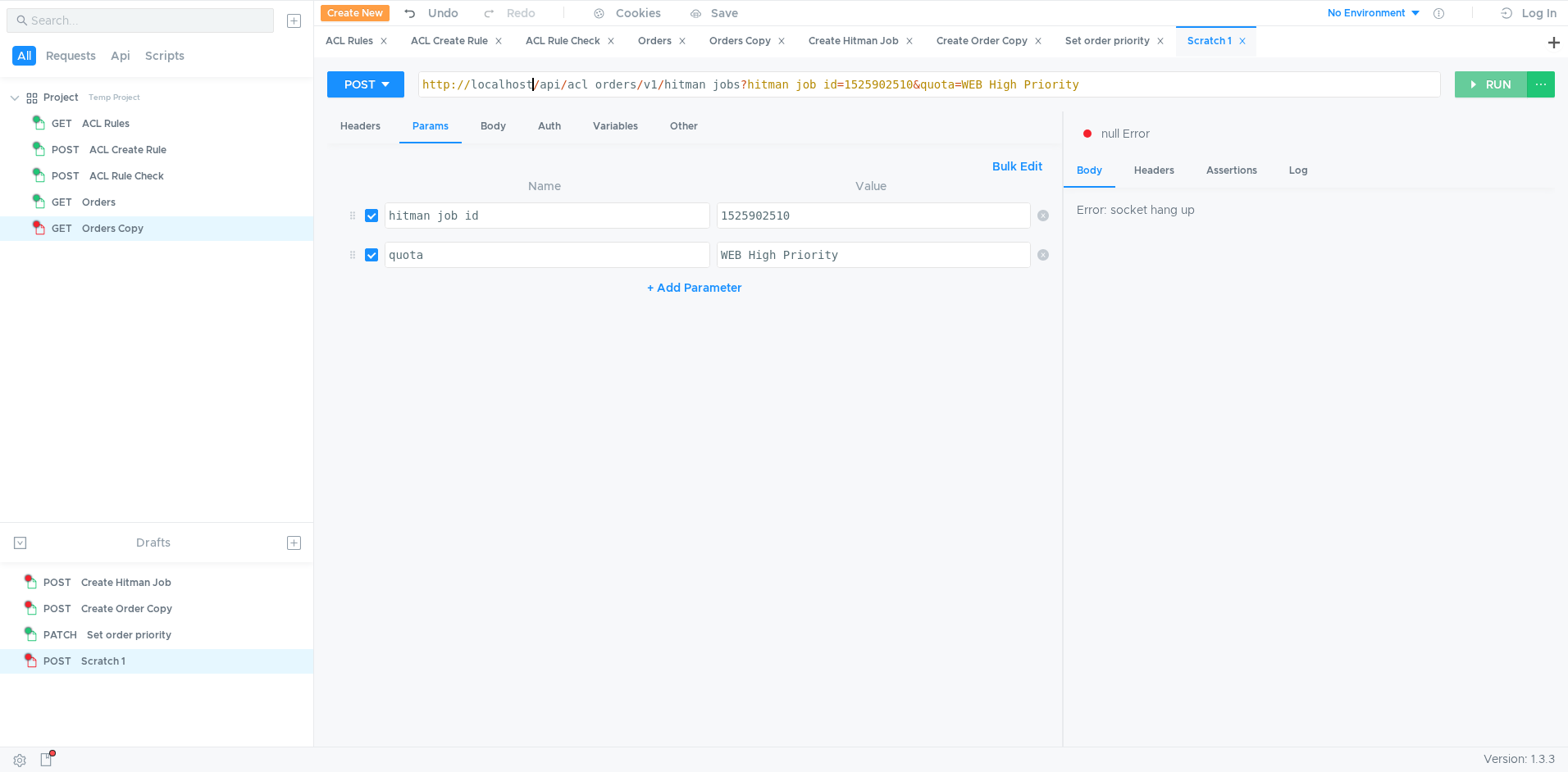
click at [1491, 89] on button "RUN" at bounding box center [1491, 84] width 73 height 26
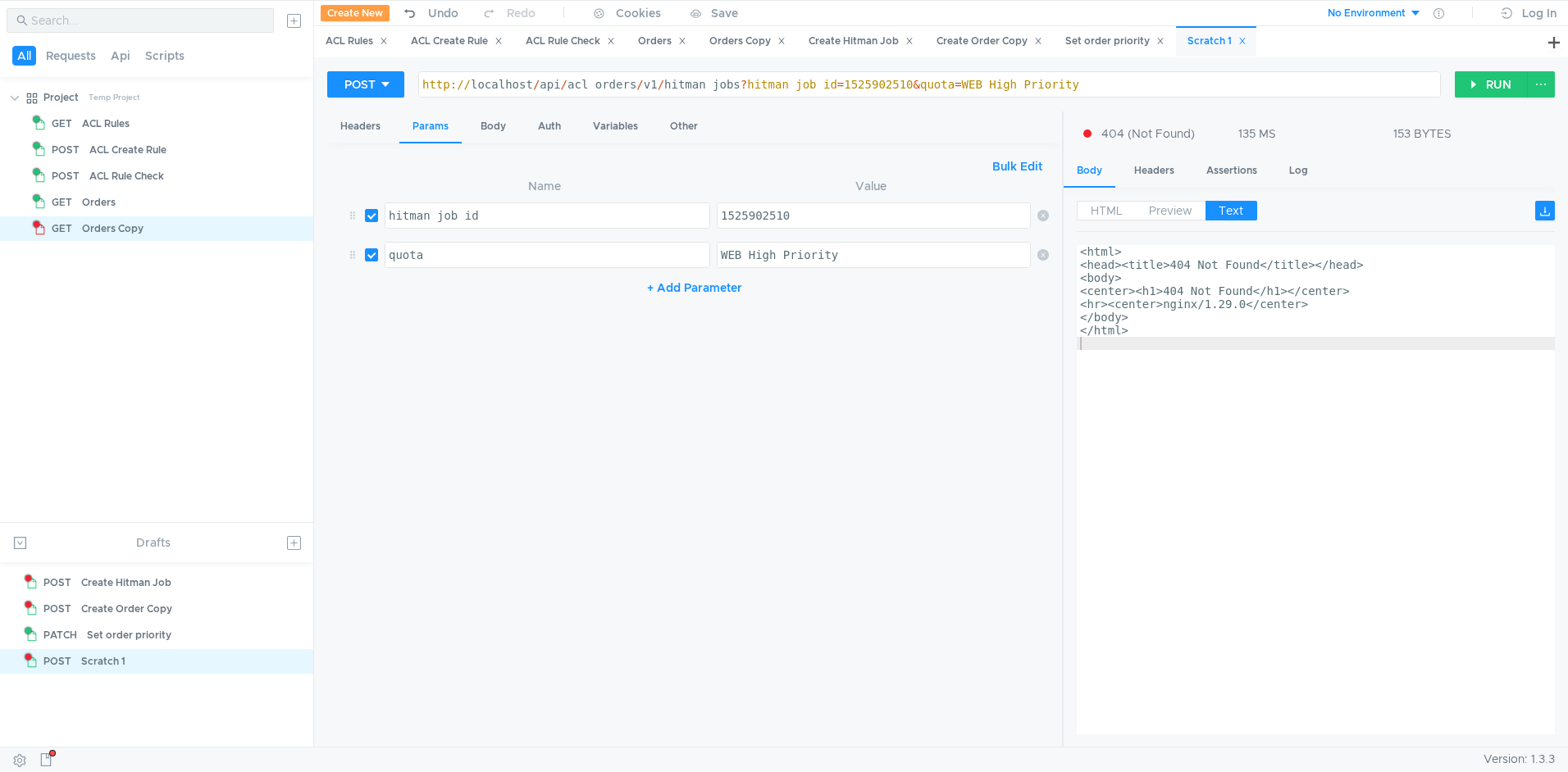
click at [494, 84] on div "http:// localhost / api / acl_orders / v1 / hitman_jobs ? hitman_job_id = 15259…" at bounding box center [929, 98] width 1021 height 40
type textarea "[URL] High Priority"
click at [1489, 90] on button "RUN" at bounding box center [1491, 84] width 73 height 26
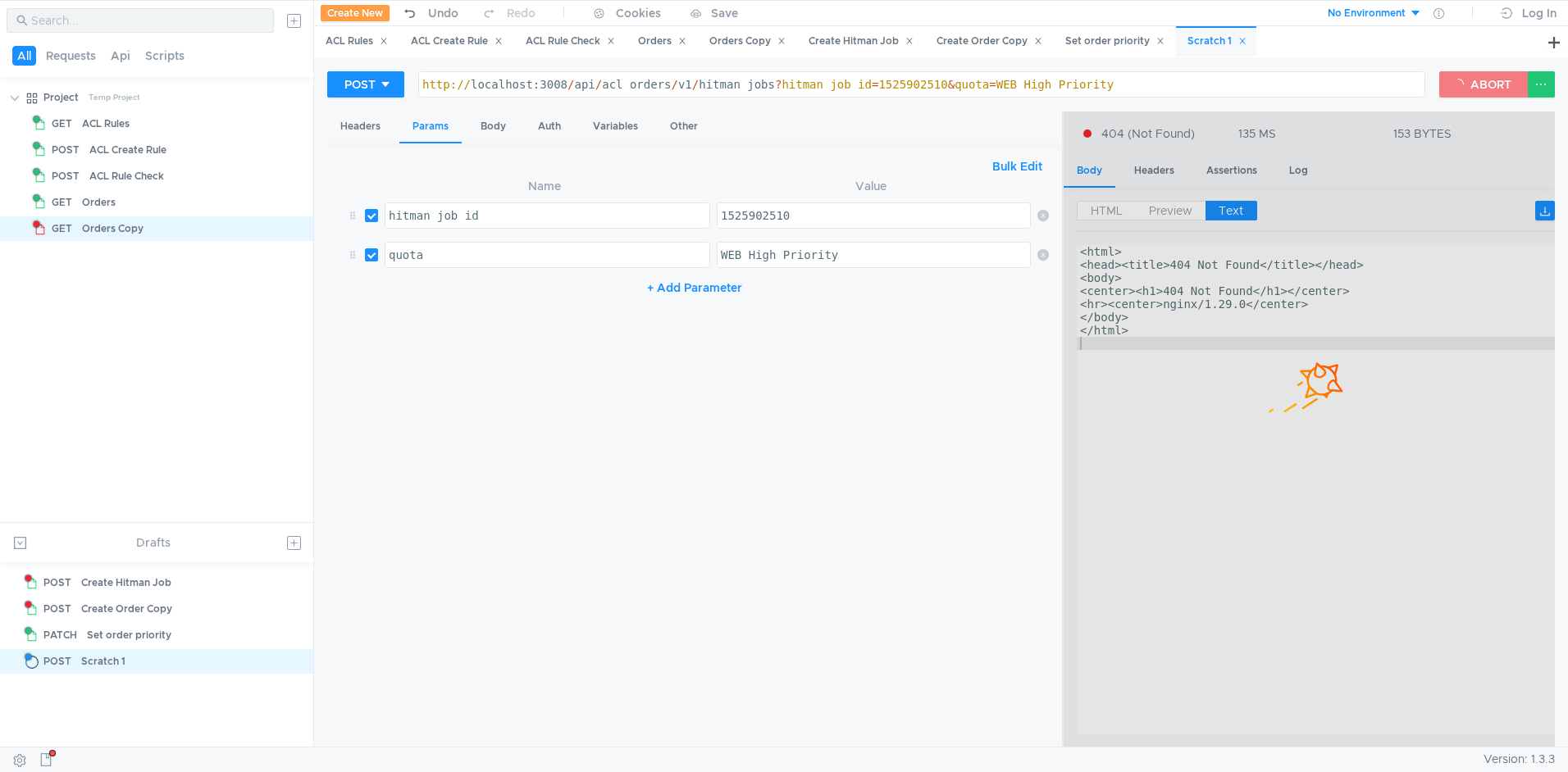
click at [1463, 81] on button "ABORT" at bounding box center [1484, 84] width 89 height 26
